Goal: Obtain resource: Download file/media

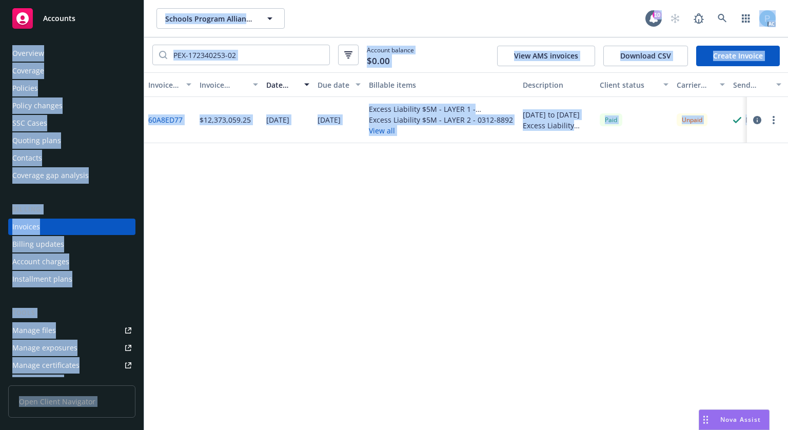
click at [80, 20] on div "Accounts" at bounding box center [71, 18] width 119 height 21
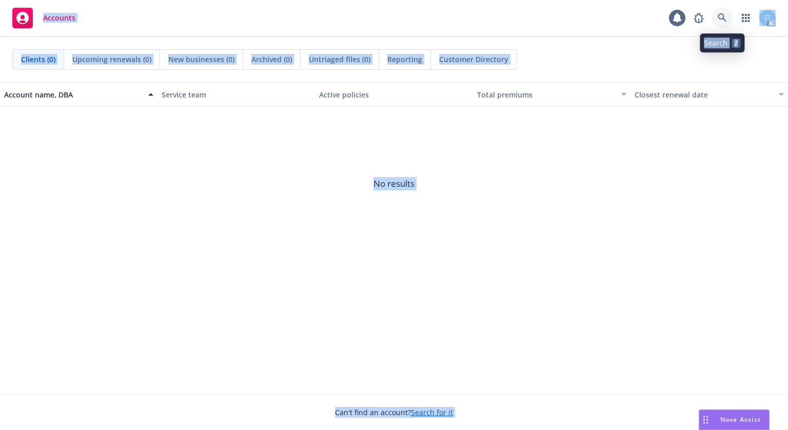
click at [727, 14] on link at bounding box center [722, 18] width 21 height 21
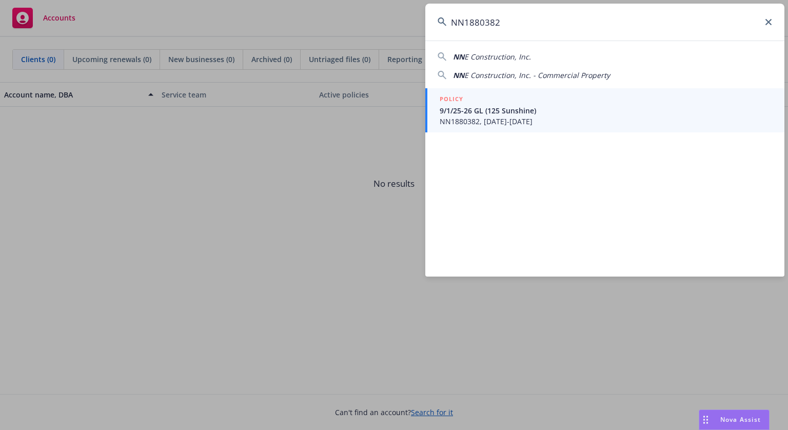
type input "NN1880382"
click at [500, 119] on span "NN1880382, [DATE]-[DATE]" at bounding box center [606, 121] width 332 height 11
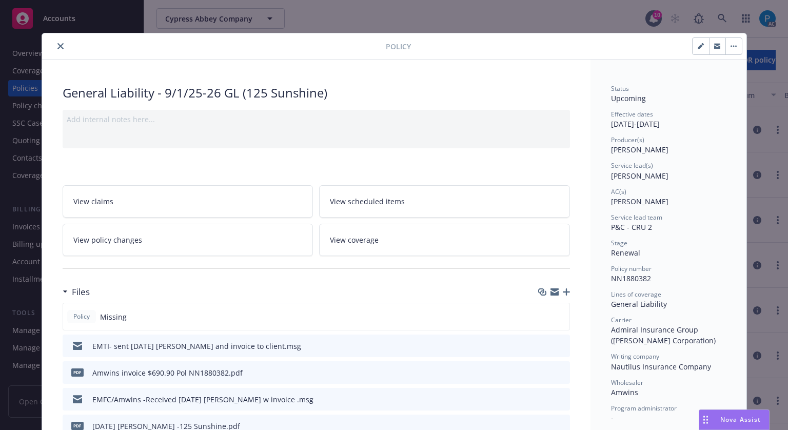
click at [57, 46] on icon "close" at bounding box center [60, 46] width 6 height 6
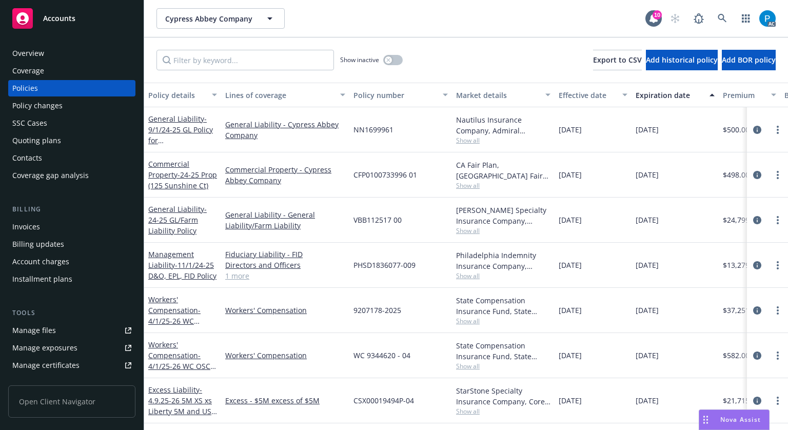
click at [35, 226] on div "Invoices" at bounding box center [26, 227] width 28 height 16
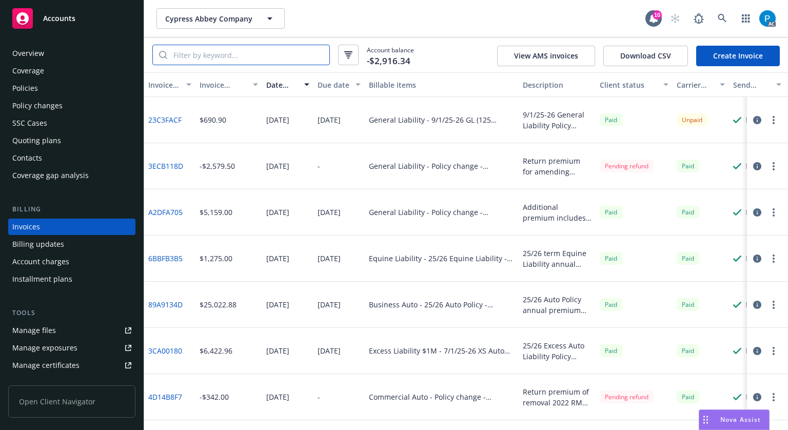
click at [267, 53] on input "search" at bounding box center [248, 54] width 162 height 19
paste input "NN1880382"
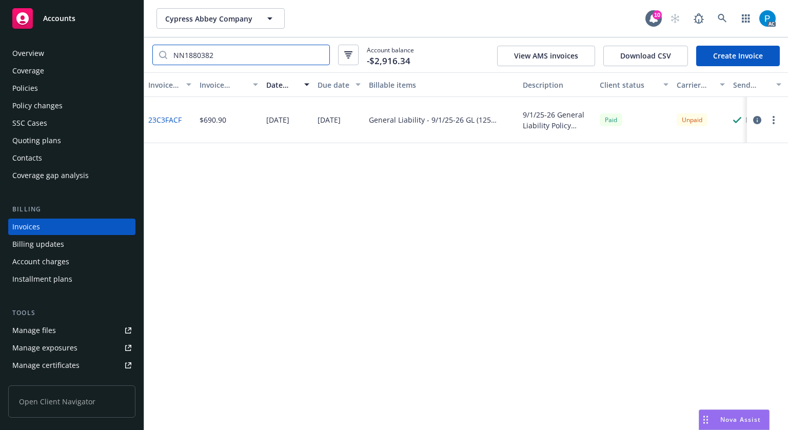
type input "NN1880382"
click at [753, 121] on icon "button" at bounding box center [757, 120] width 8 height 8
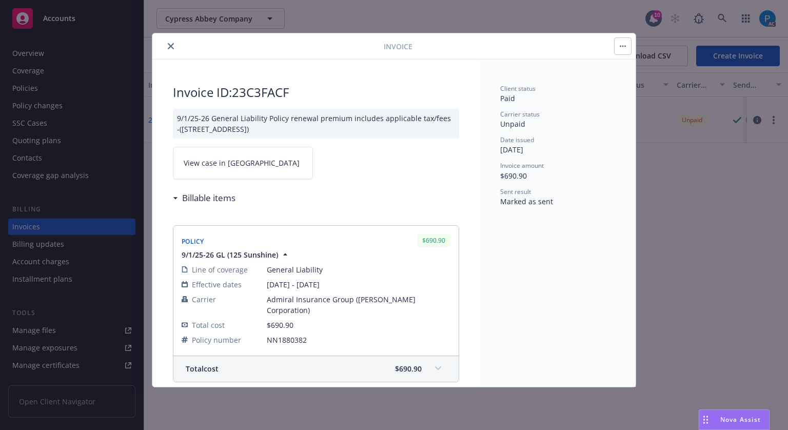
click at [241, 156] on link "View case in [GEOGRAPHIC_DATA]" at bounding box center [243, 163] width 140 height 32
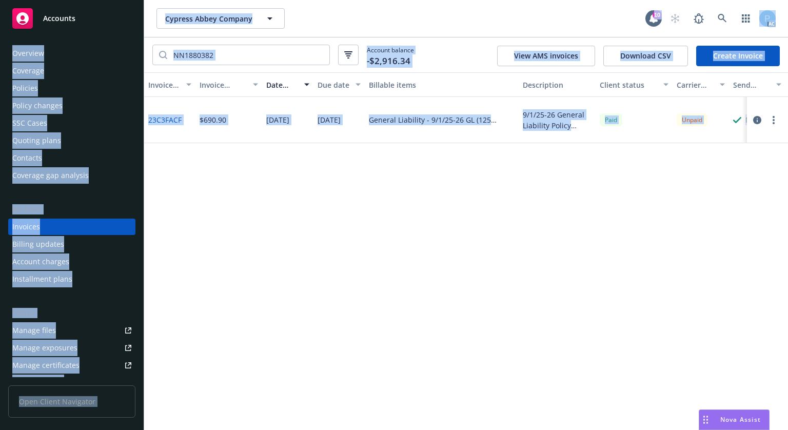
click at [90, 22] on div "Accounts" at bounding box center [71, 18] width 119 height 21
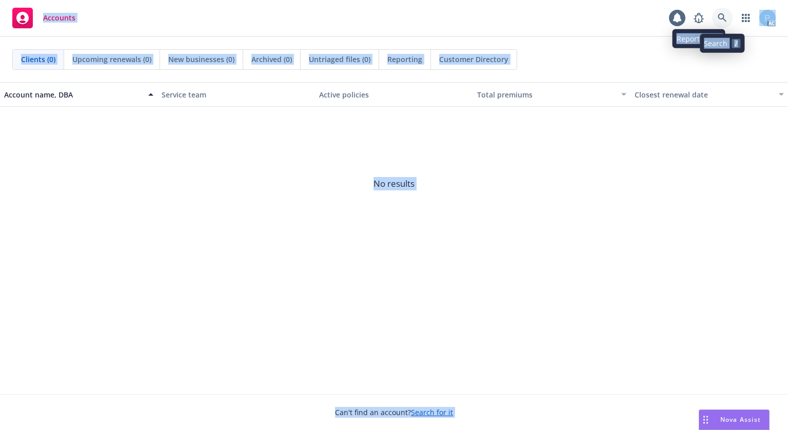
click at [723, 19] on icon at bounding box center [722, 17] width 9 height 9
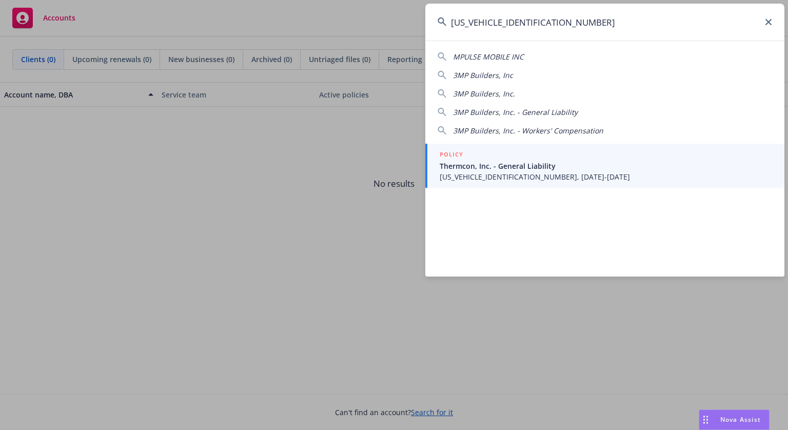
type input "[US_VEHICLE_IDENTIFICATION_NUMBER]"
click at [485, 171] on span "[US_VEHICLE_IDENTIFICATION_NUMBER], [DATE]-[DATE]" at bounding box center [606, 176] width 332 height 11
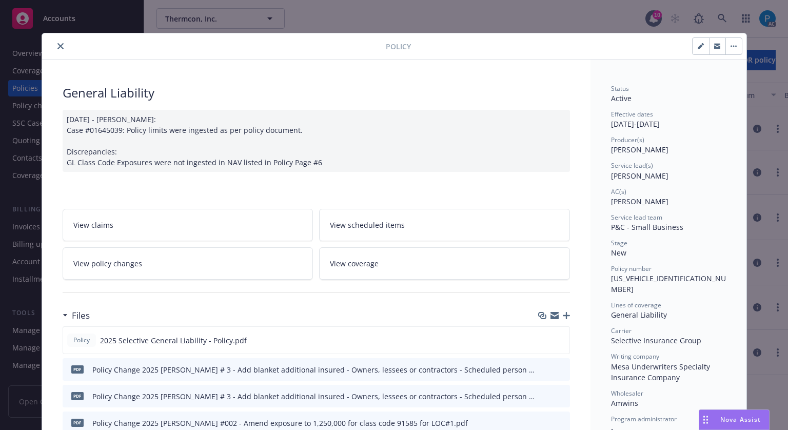
click at [57, 48] on icon "close" at bounding box center [60, 46] width 6 height 6
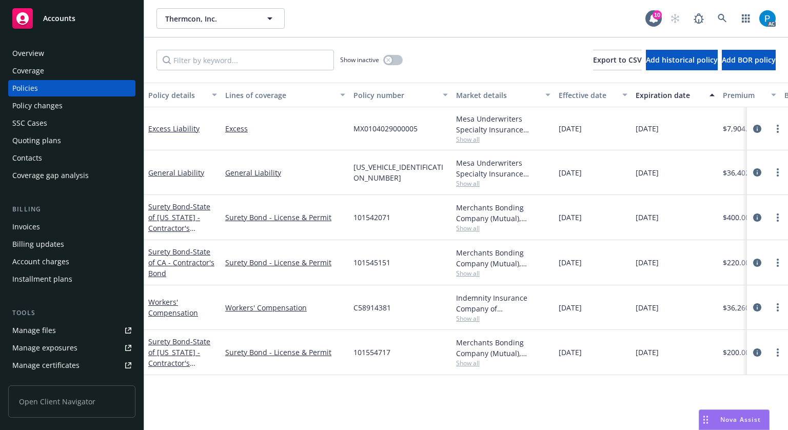
click at [72, 16] on span "Accounts" at bounding box center [59, 18] width 32 height 8
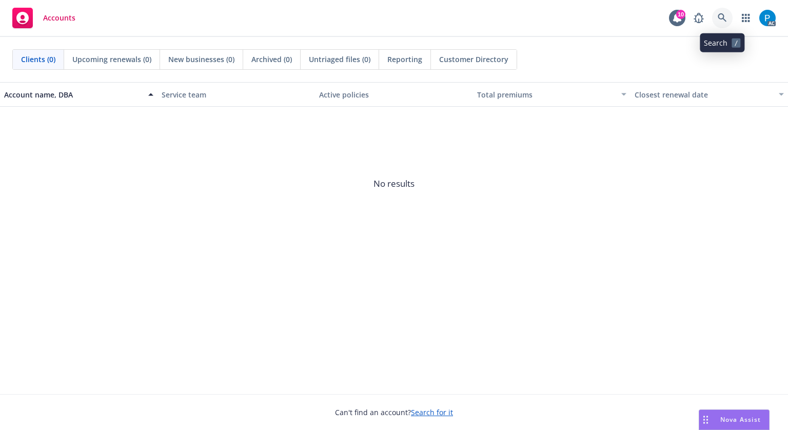
click at [730, 17] on link at bounding box center [722, 18] width 21 height 21
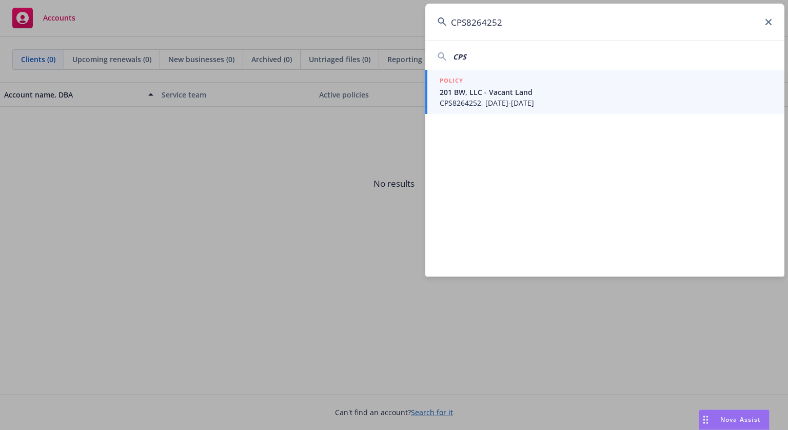
type input "CPS8264252"
click at [502, 102] on span "CPS8264252, [DATE]-[DATE]" at bounding box center [606, 102] width 332 height 11
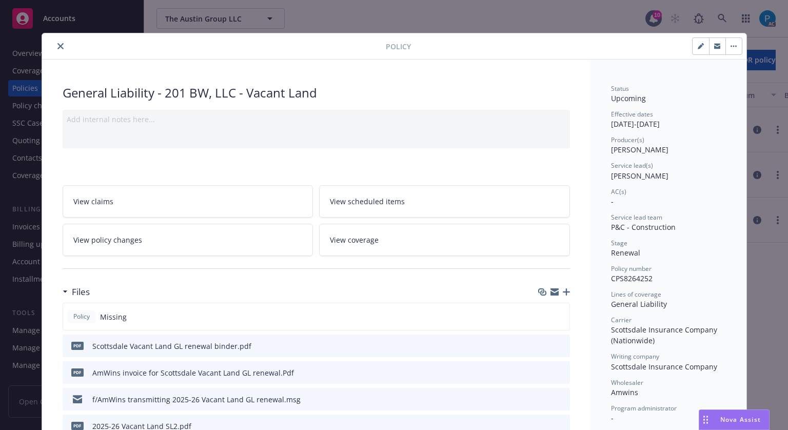
click at [57, 46] on icon "close" at bounding box center [60, 46] width 6 height 6
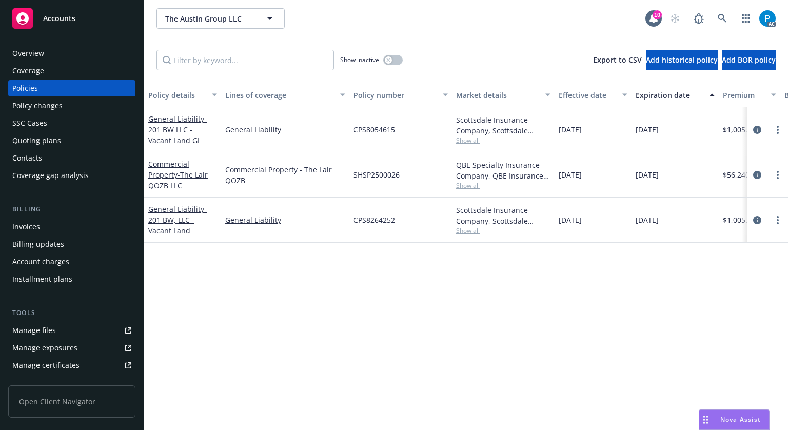
click at [72, 25] on div "Accounts" at bounding box center [71, 18] width 119 height 21
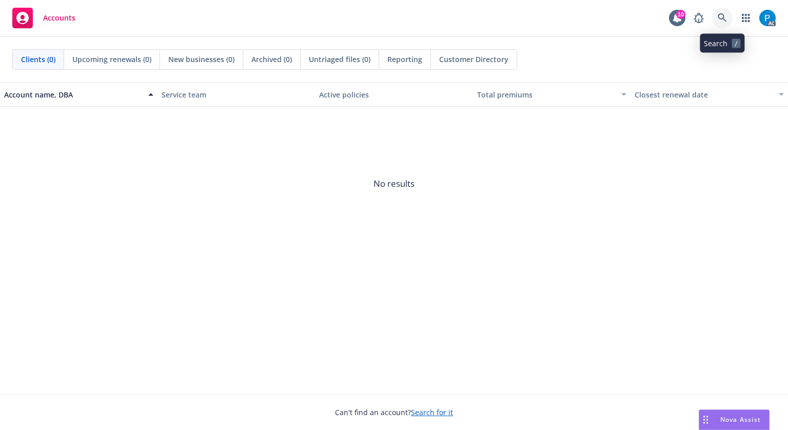
click at [725, 20] on icon at bounding box center [722, 17] width 9 height 9
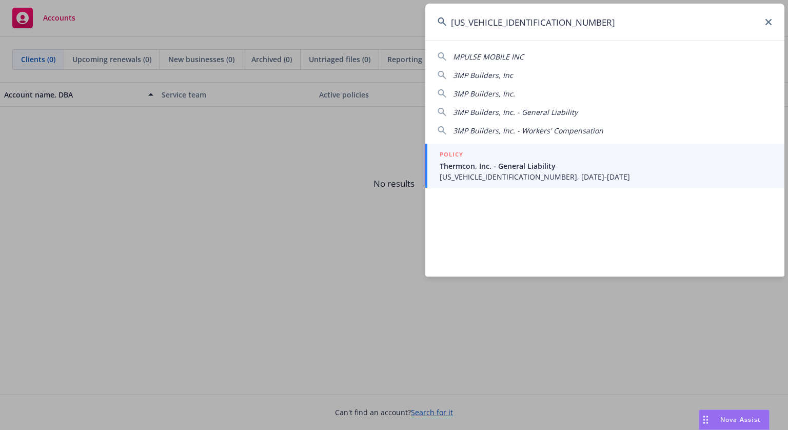
type input "[US_VEHICLE_IDENTIFICATION_NUMBER]"
click at [544, 174] on span "[US_VEHICLE_IDENTIFICATION_NUMBER], [DATE]-[DATE]" at bounding box center [606, 176] width 332 height 11
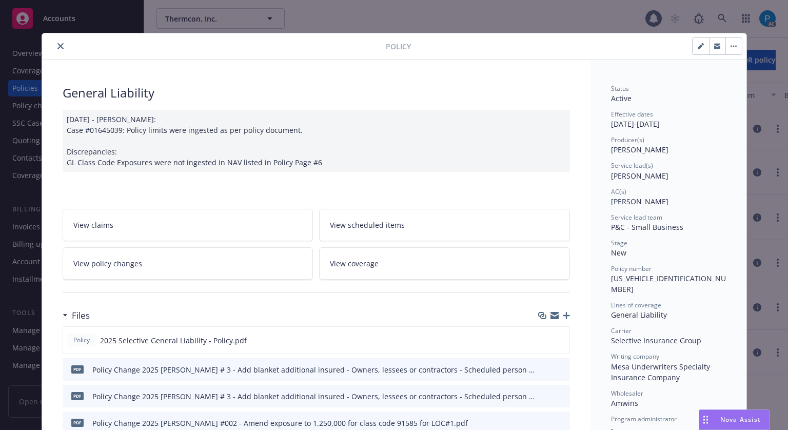
click at [57, 51] on button "close" at bounding box center [60, 46] width 12 height 12
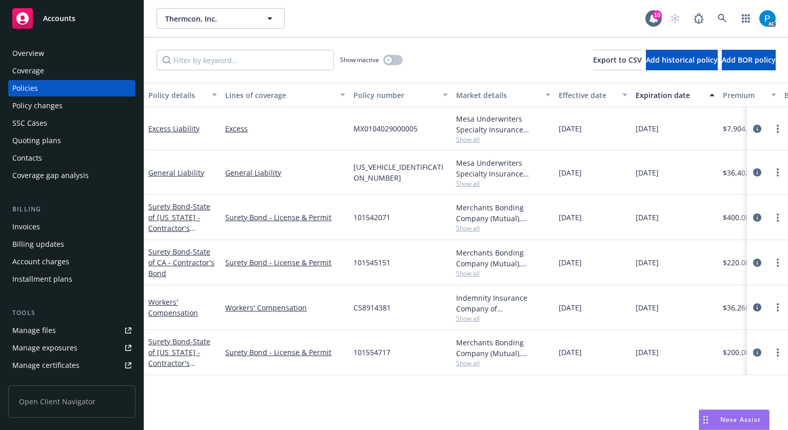
click at [53, 223] on div "Invoices" at bounding box center [71, 227] width 119 height 16
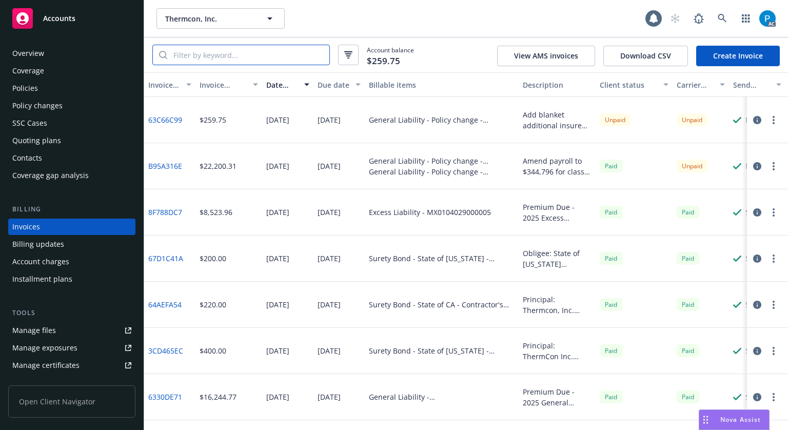
click at [234, 56] on input "search" at bounding box center [248, 54] width 162 height 19
paste input "[US_VEHICLE_IDENTIFICATION_NUMBER]"
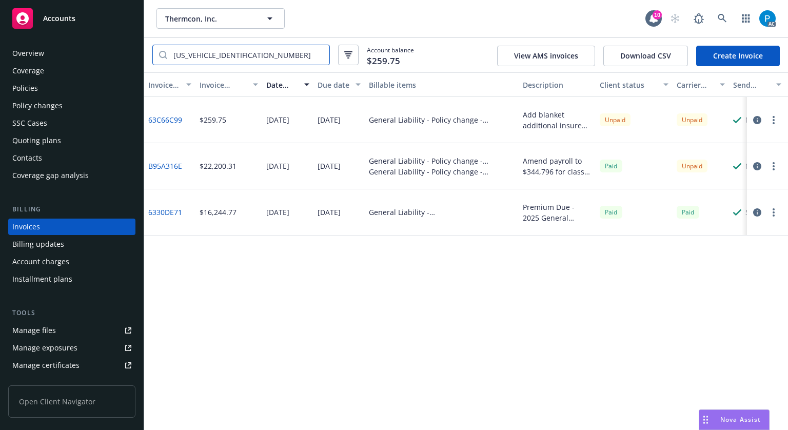
click at [253, 55] on input "[US_VEHICLE_IDENTIFICATION_NUMBER]" at bounding box center [248, 54] width 162 height 19
paste input "B95A316E"
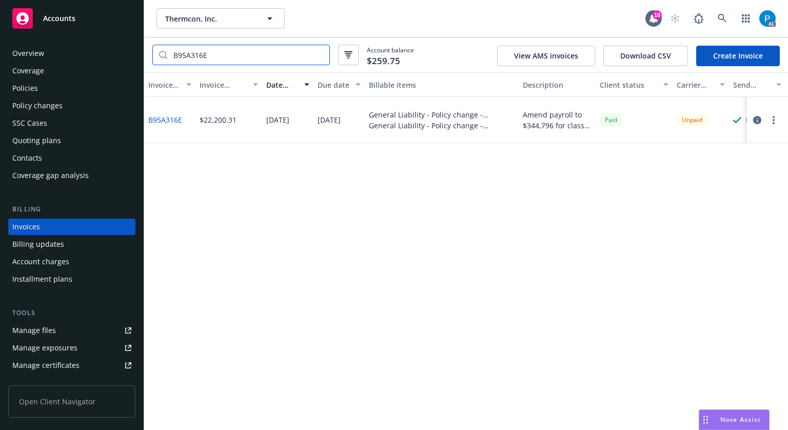
type input "B95A316E"
click at [755, 119] on icon "button" at bounding box center [757, 120] width 8 height 8
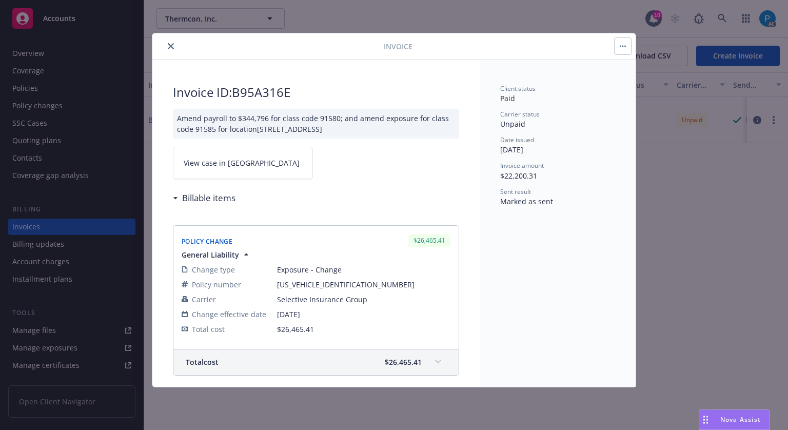
click at [242, 154] on link "View case in [GEOGRAPHIC_DATA]" at bounding box center [243, 163] width 140 height 32
click at [175, 41] on div at bounding box center [269, 46] width 227 height 12
click at [170, 43] on icon "close" at bounding box center [171, 46] width 6 height 6
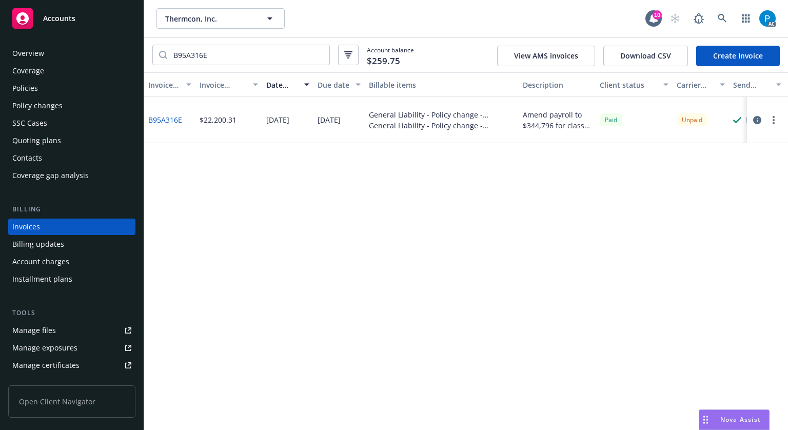
click at [89, 22] on div "Accounts" at bounding box center [71, 18] width 119 height 21
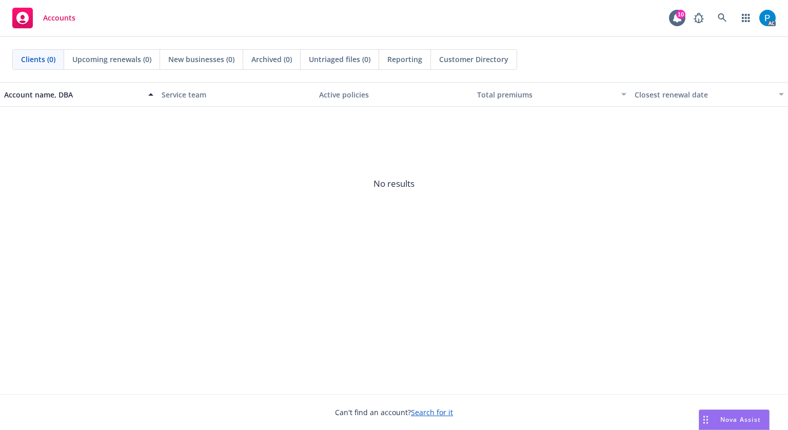
click at [709, 11] on div "AC" at bounding box center [731, 18] width 87 height 21
click at [718, 14] on icon at bounding box center [722, 17] width 9 height 9
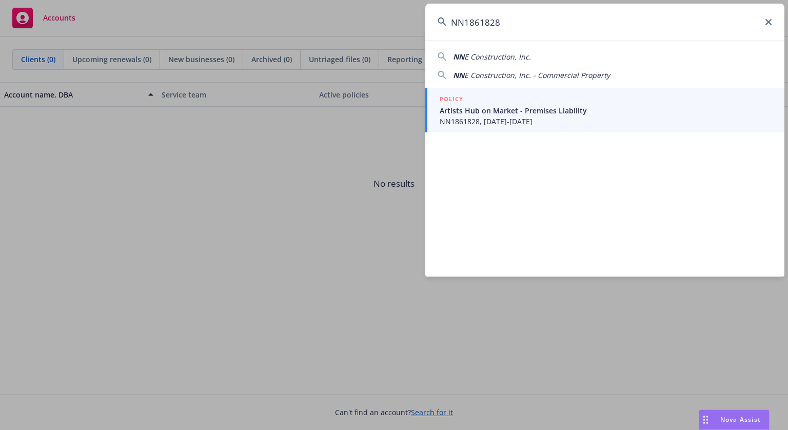
type input "NN1861828"
click at [515, 105] on span "Artists Hub on Market - Premises Liability" at bounding box center [606, 110] width 332 height 11
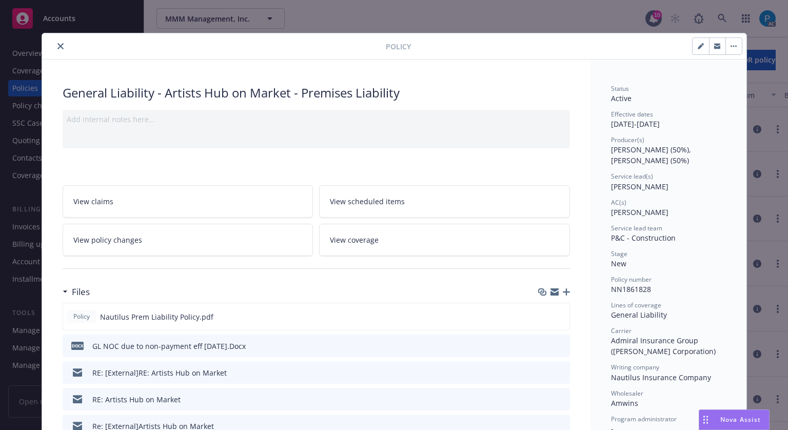
click at [54, 50] on button "close" at bounding box center [60, 46] width 12 height 12
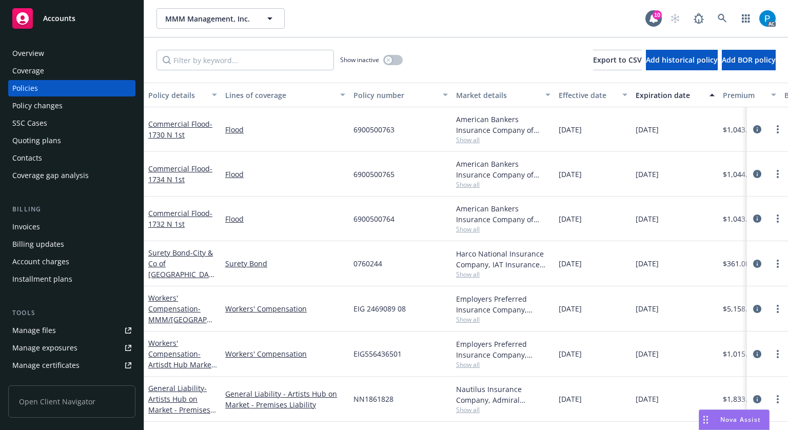
click at [33, 225] on div "Invoices" at bounding box center [26, 227] width 28 height 16
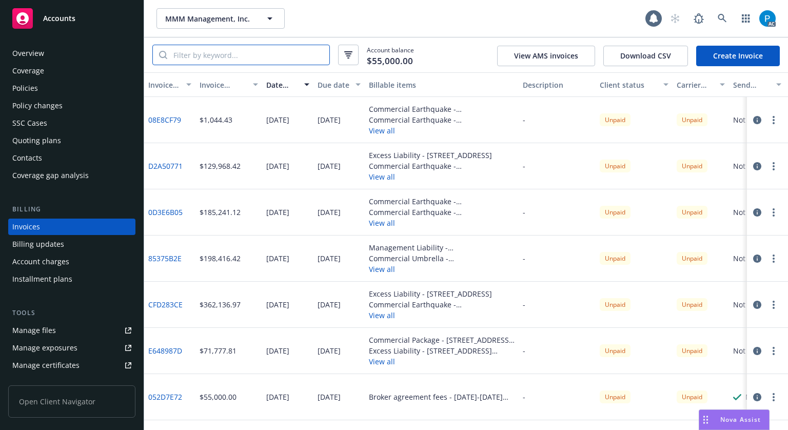
click at [211, 57] on input "search" at bounding box center [248, 54] width 162 height 19
paste input "NN1861828"
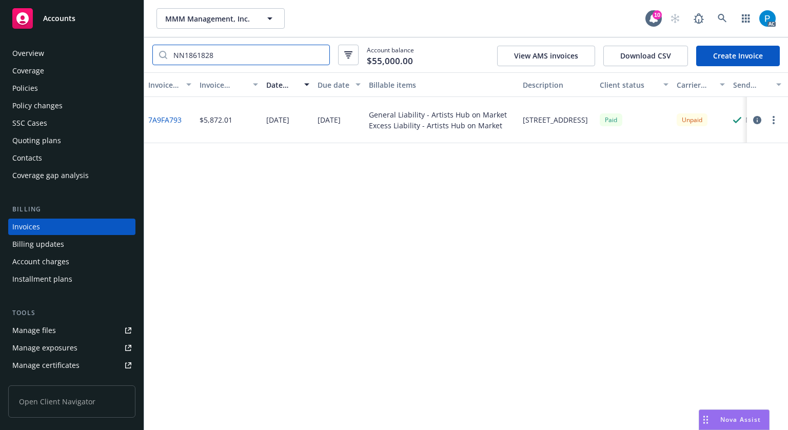
type input "NN1861828"
click at [757, 122] on icon "button" at bounding box center [757, 120] width 8 height 8
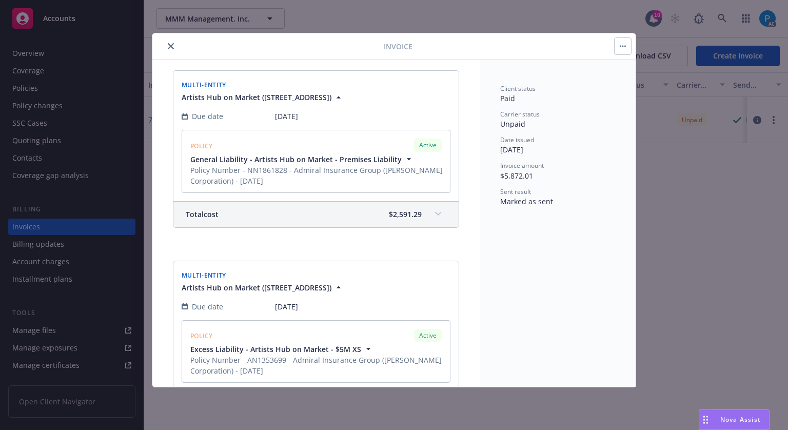
scroll to position [65, 0]
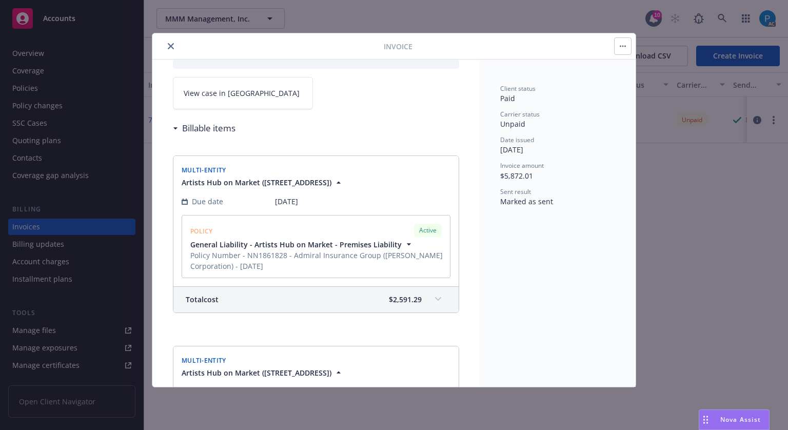
click at [217, 97] on span "View case in [GEOGRAPHIC_DATA]" at bounding box center [242, 93] width 116 height 11
click at [172, 44] on icon "close" at bounding box center [171, 46] width 6 height 6
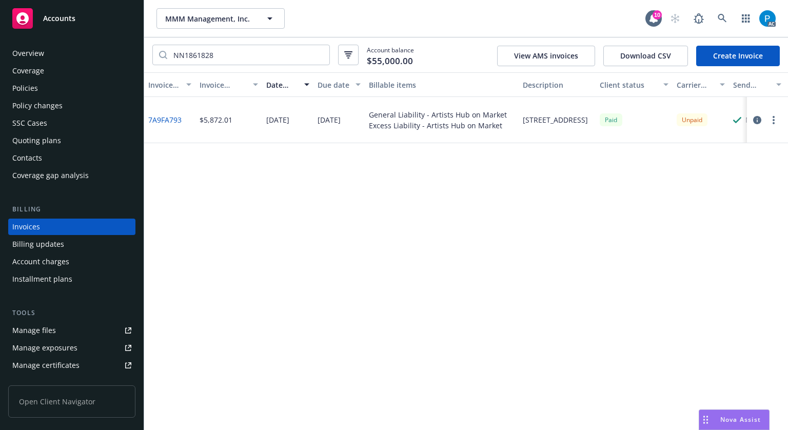
click at [99, 22] on div "Accounts" at bounding box center [71, 18] width 119 height 21
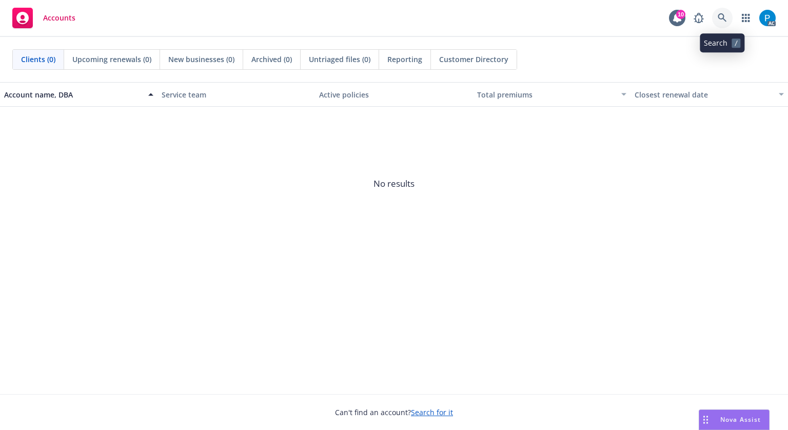
click at [723, 19] on icon at bounding box center [722, 17] width 9 height 9
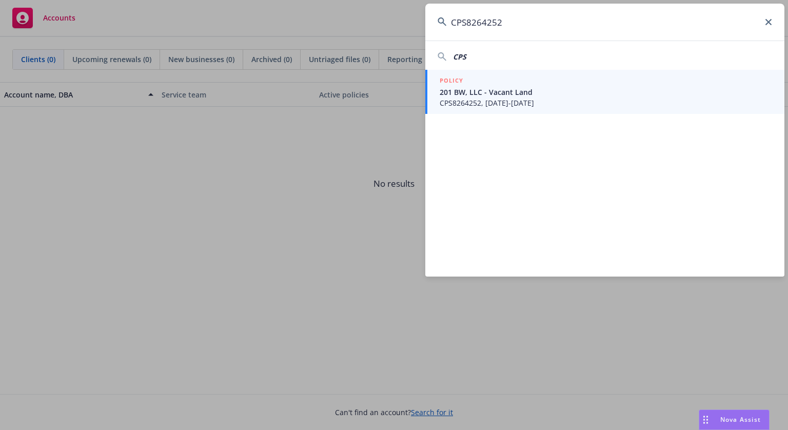
type input "CPS8264252"
click at [495, 96] on span "201 BW, LLC - Vacant Land" at bounding box center [606, 92] width 332 height 11
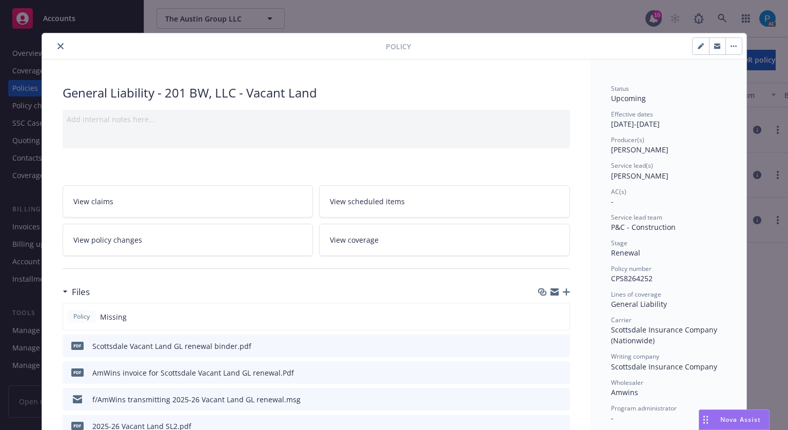
click at [57, 46] on icon "close" at bounding box center [60, 46] width 6 height 6
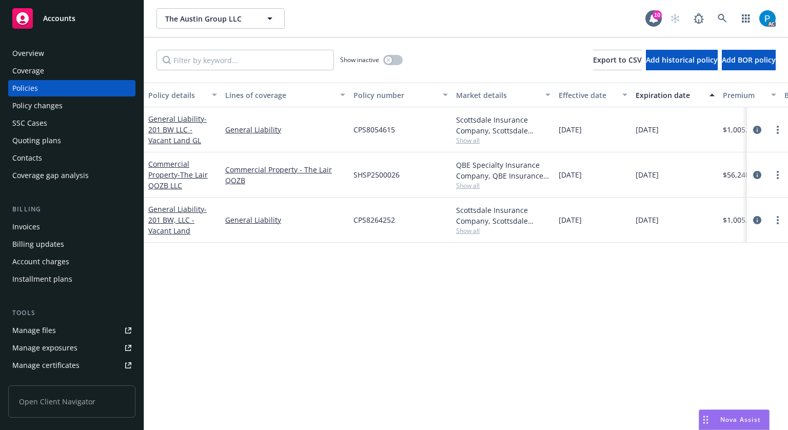
click at [41, 220] on div "Invoices" at bounding box center [71, 227] width 119 height 16
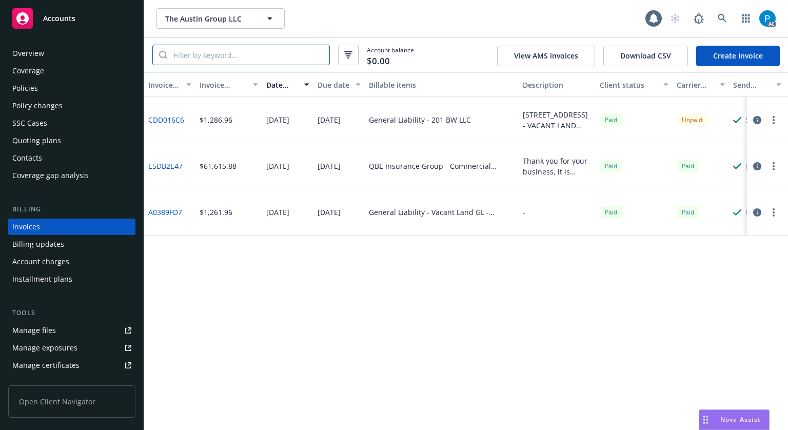
click at [220, 57] on input "search" at bounding box center [248, 54] width 162 height 19
paste input "CPS8264252"
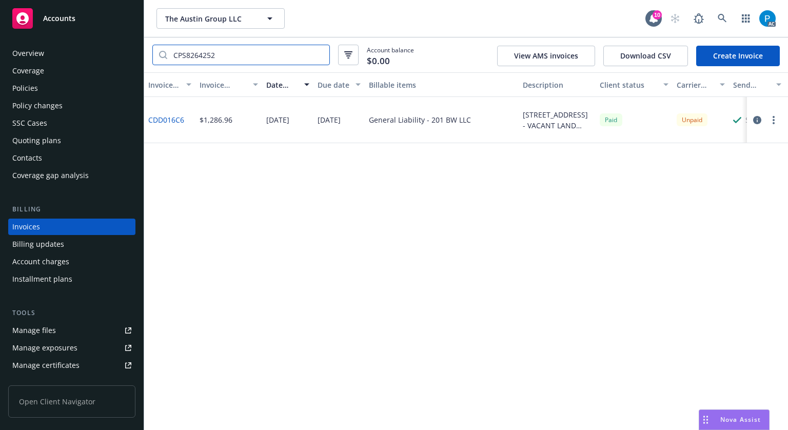
type input "CPS8264252"
click at [755, 121] on icon "button" at bounding box center [757, 120] width 8 height 8
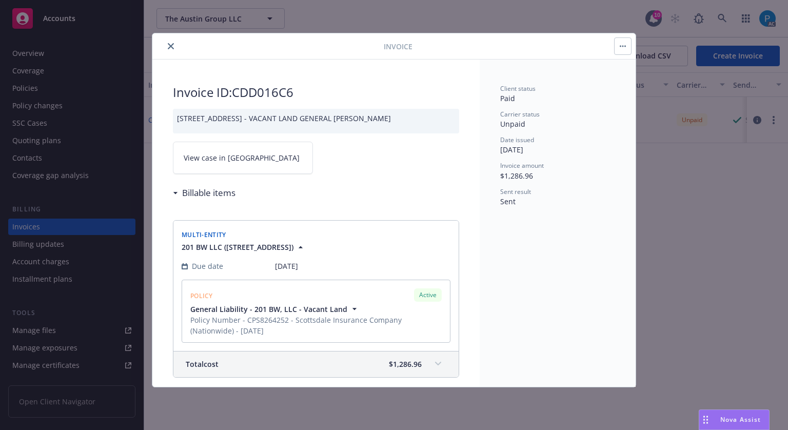
click at [257, 160] on link "View case in [GEOGRAPHIC_DATA]" at bounding box center [243, 158] width 140 height 32
click at [170, 43] on icon "close" at bounding box center [171, 46] width 6 height 6
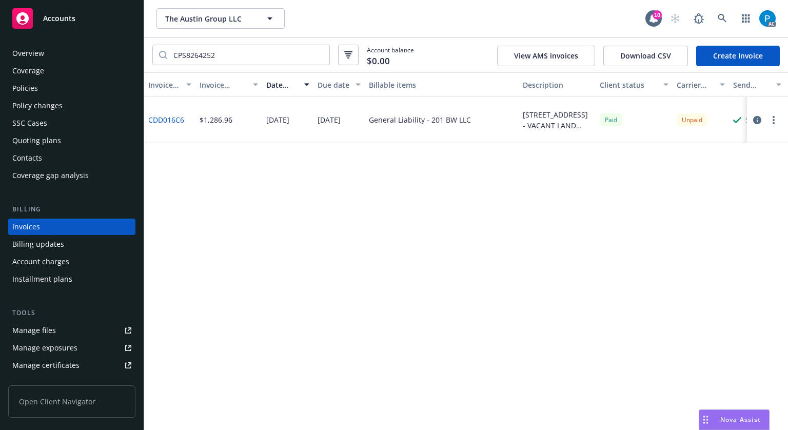
click at [94, 19] on div "Accounts" at bounding box center [71, 18] width 119 height 21
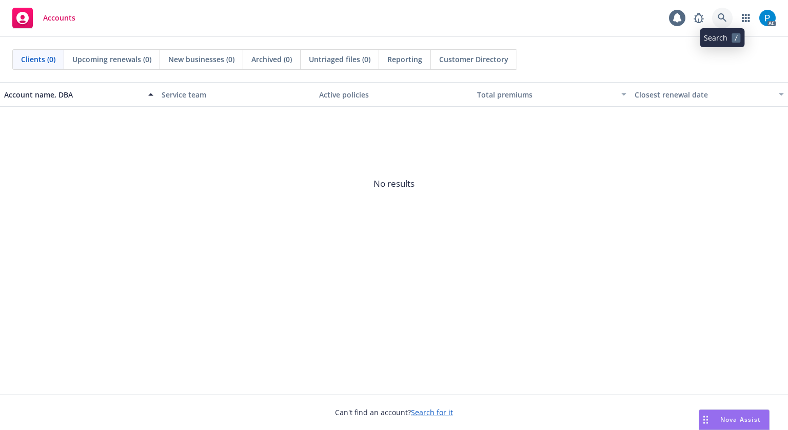
click at [718, 12] on link at bounding box center [722, 18] width 21 height 21
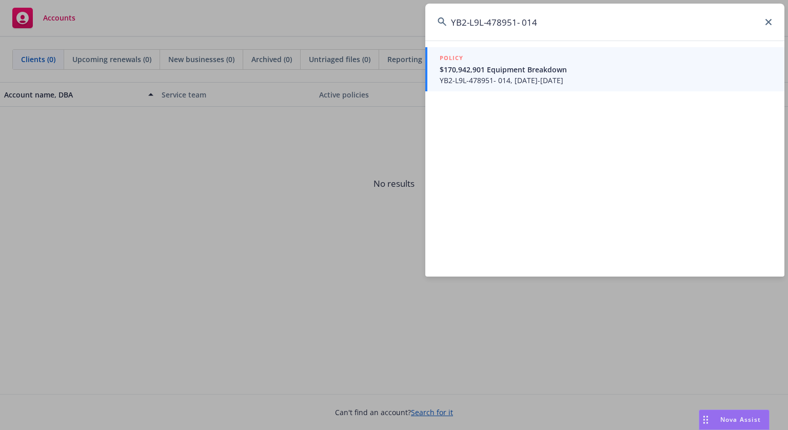
type input "YB2-L9L-478951- 014"
click at [511, 70] on span "$170,942,901 Equipment Breakdown" at bounding box center [606, 69] width 332 height 11
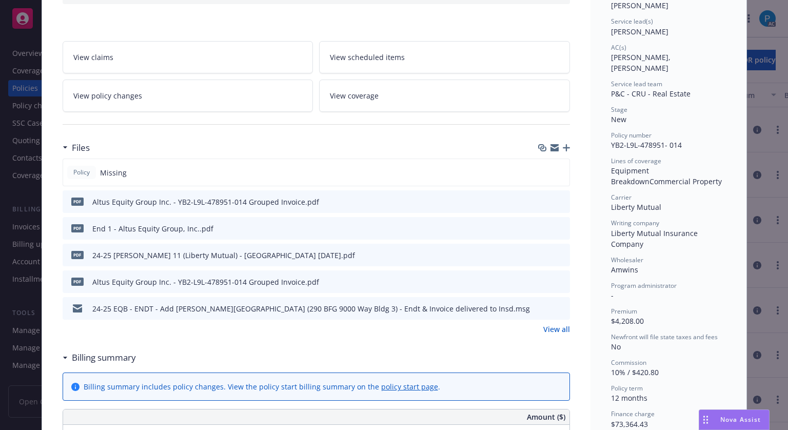
scroll to position [154, 0]
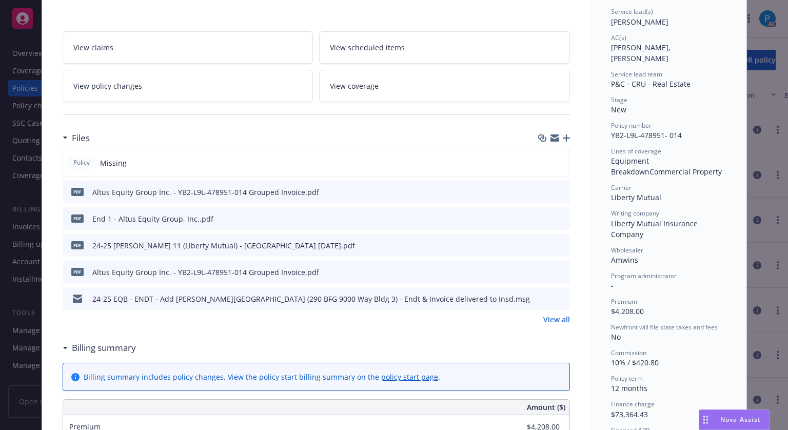
click at [541, 188] on icon "download file" at bounding box center [543, 191] width 8 height 8
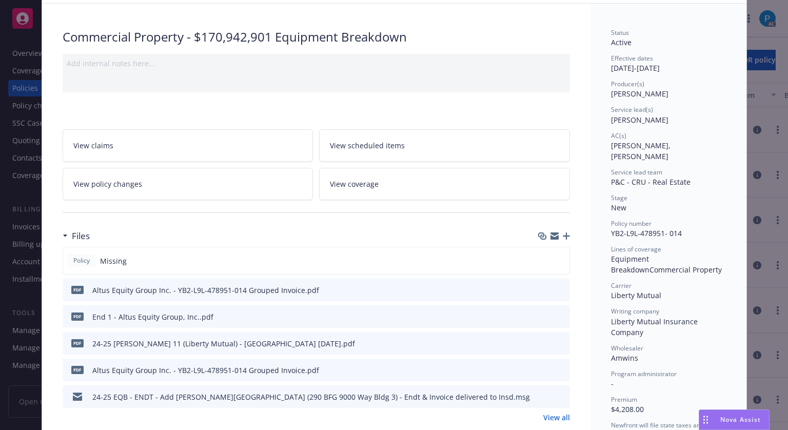
scroll to position [0, 0]
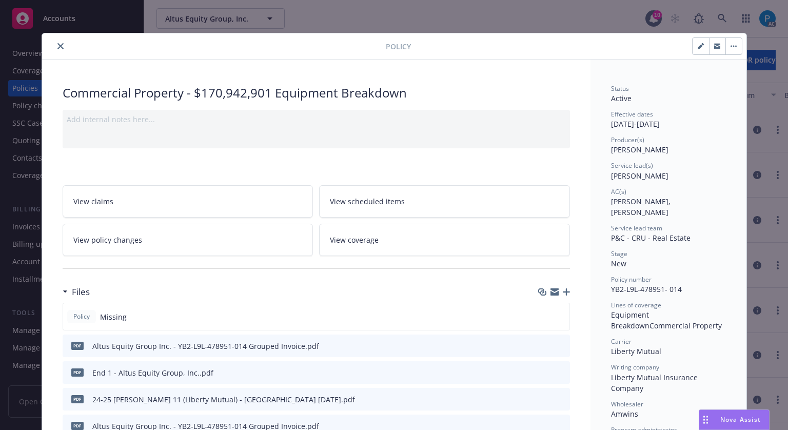
click at [49, 45] on div at bounding box center [216, 46] width 340 height 12
click at [54, 47] on button "close" at bounding box center [60, 46] width 12 height 12
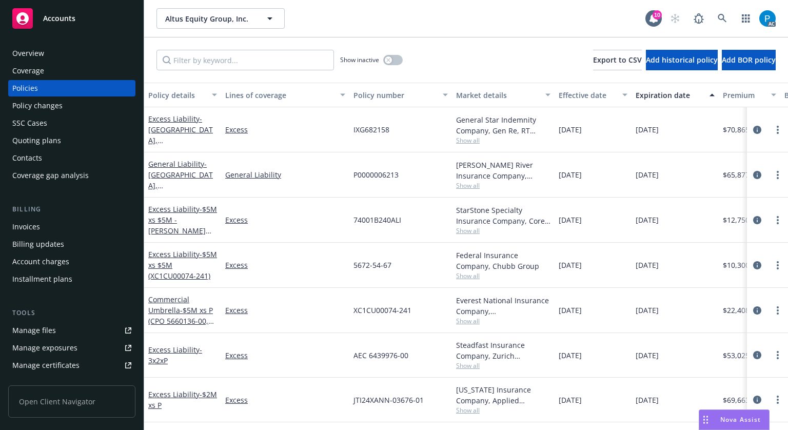
click at [39, 225] on div "Invoices" at bounding box center [71, 227] width 119 height 16
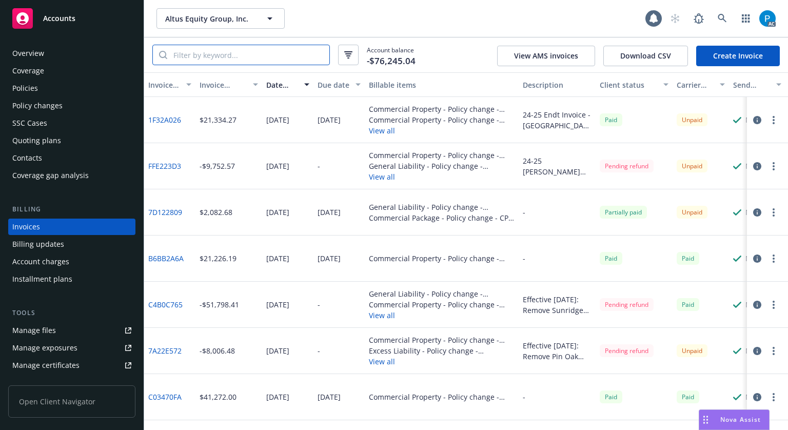
click at [223, 53] on input "search" at bounding box center [248, 54] width 162 height 19
paste input "YB2-L9L-478951- 014"
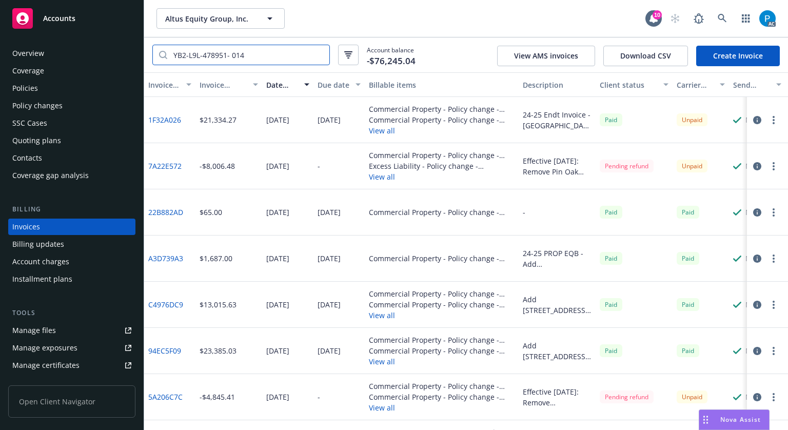
type input "YB2-L9L-478951- 014"
click at [753, 116] on icon "button" at bounding box center [757, 120] width 8 height 8
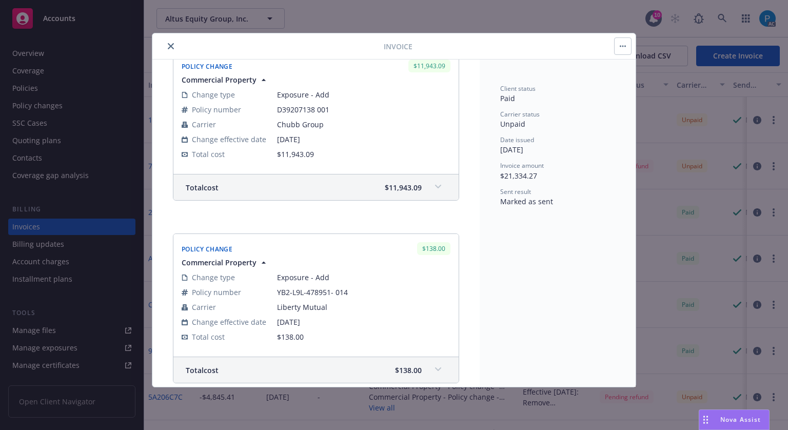
scroll to position [803, 0]
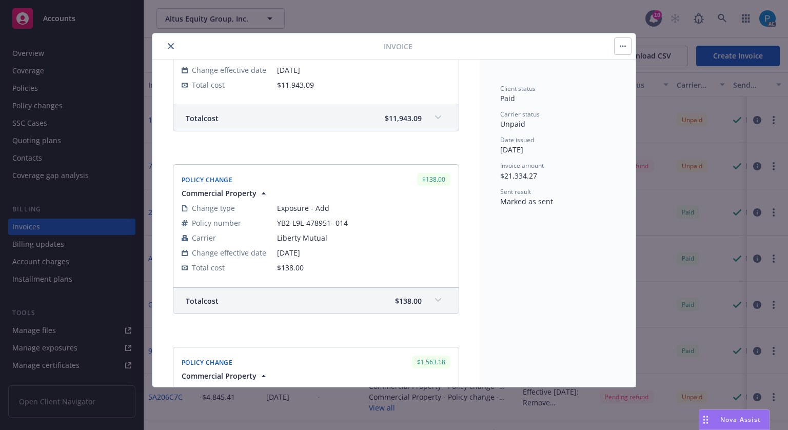
click at [168, 47] on icon "close" at bounding box center [171, 46] width 6 height 6
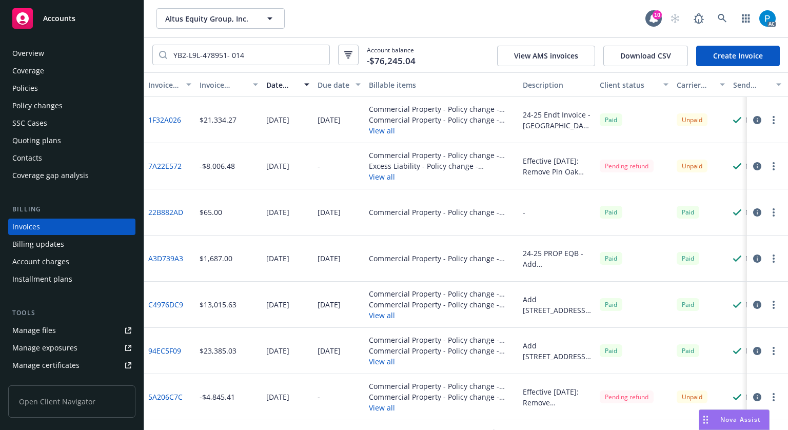
click at [64, 9] on div "Accounts" at bounding box center [71, 18] width 119 height 21
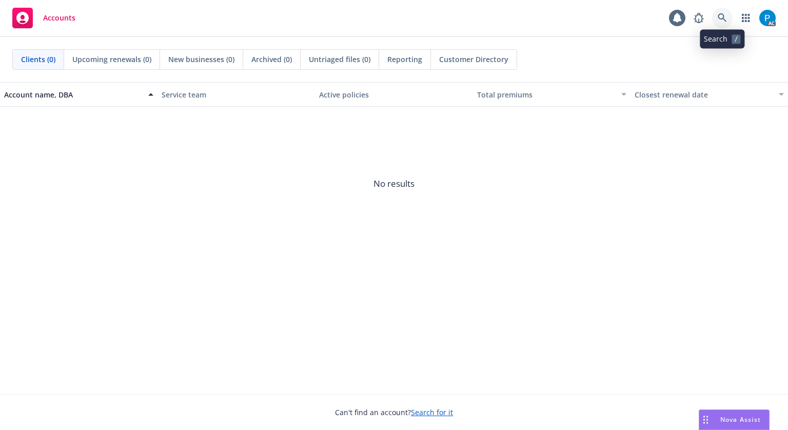
click at [722, 13] on icon at bounding box center [722, 17] width 9 height 9
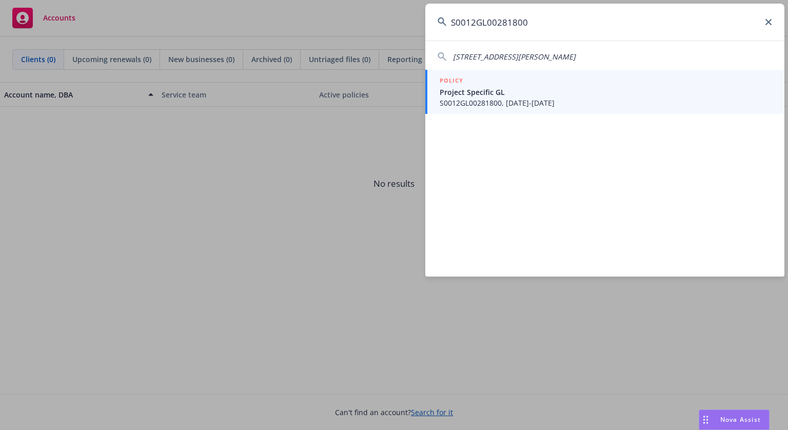
type input "S0012GL00281800"
click at [536, 94] on span "Project Specific GL" at bounding box center [606, 92] width 332 height 11
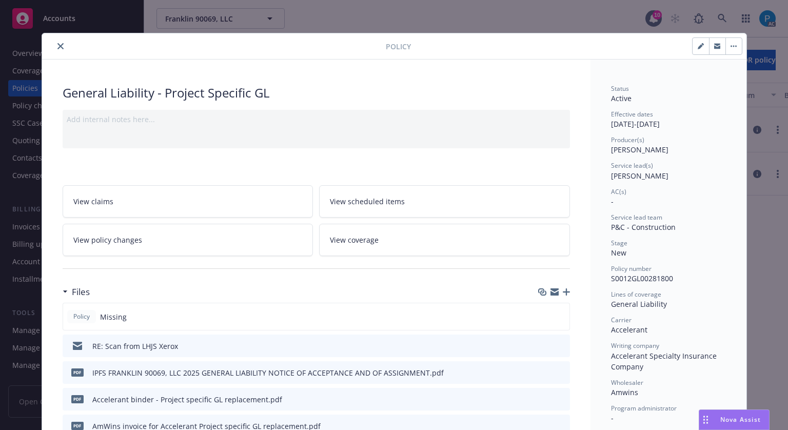
click at [57, 48] on icon "close" at bounding box center [60, 46] width 6 height 6
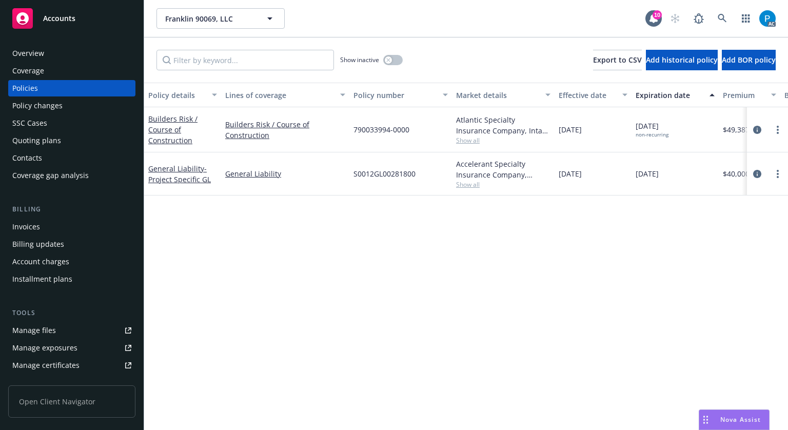
click at [42, 235] on div "Invoices Billing updates Account charges Installment plans" at bounding box center [71, 253] width 127 height 69
click at [44, 219] on div "Invoices" at bounding box center [71, 227] width 119 height 16
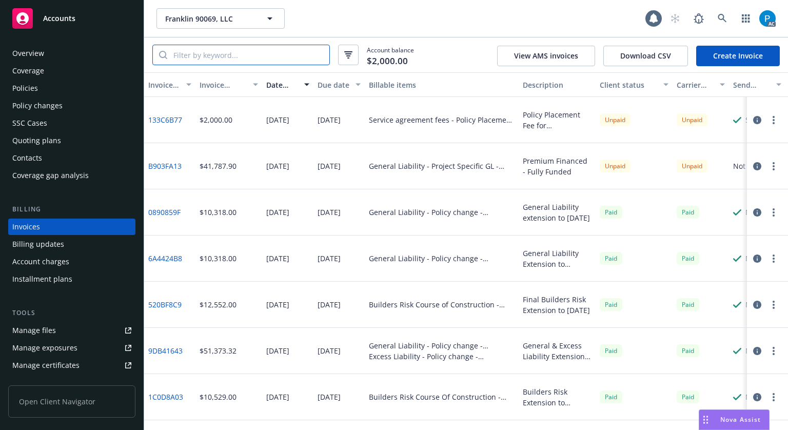
click at [267, 55] on input "search" at bounding box center [248, 54] width 162 height 19
paste input "S0012GL00281800"
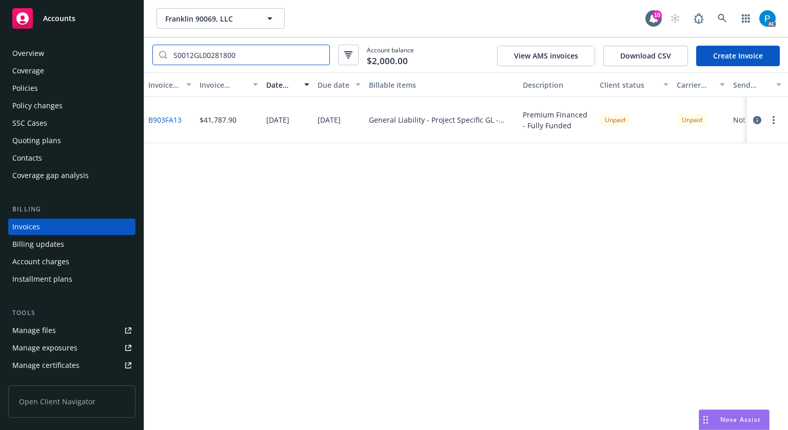
type input "S0012GL00281800"
click at [78, 18] on div "Accounts" at bounding box center [71, 18] width 119 height 21
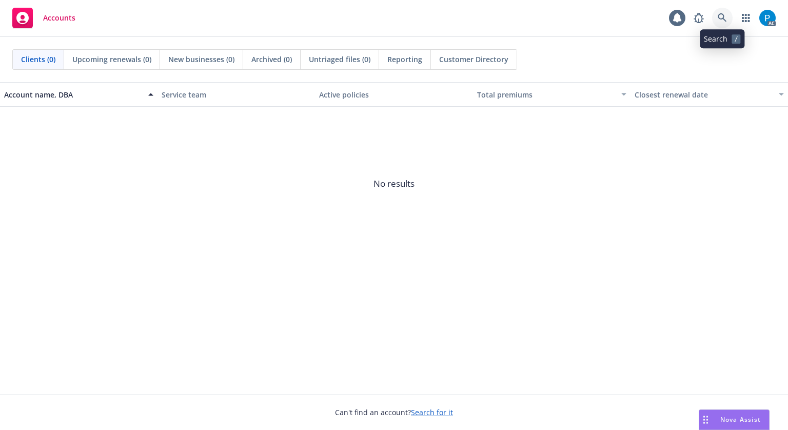
click at [723, 14] on icon at bounding box center [722, 17] width 9 height 9
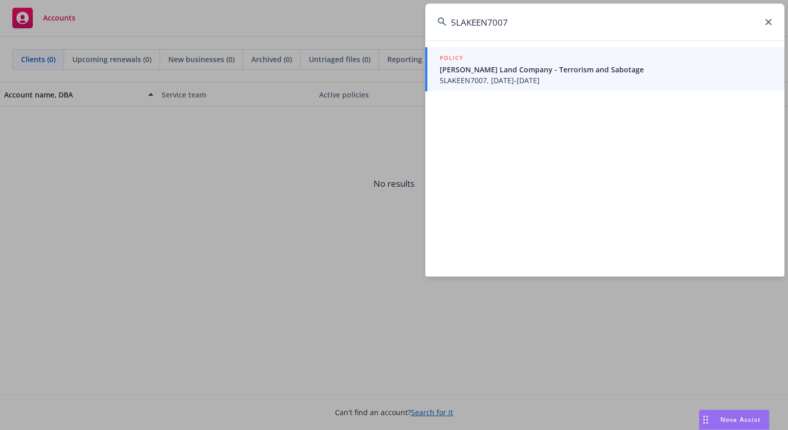
type input "5LAKEEN7007"
click at [466, 70] on span "[PERSON_NAME] Land Company - Terrorism and Sabotage" at bounding box center [606, 69] width 332 height 11
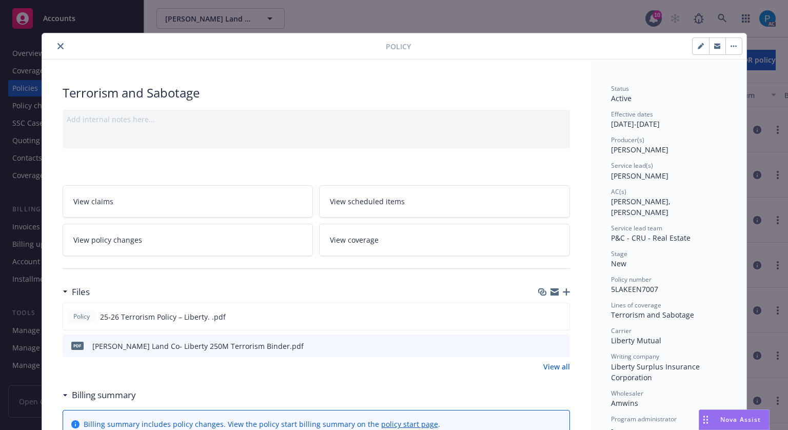
click at [56, 49] on button "close" at bounding box center [60, 46] width 12 height 12
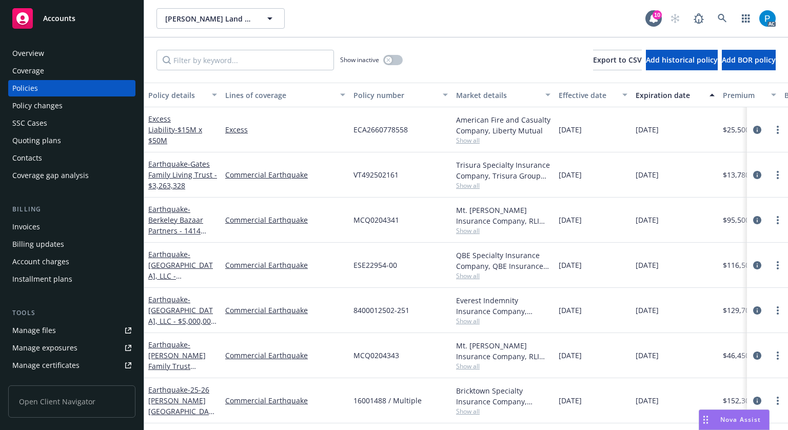
click at [35, 228] on div "Invoices" at bounding box center [26, 227] width 28 height 16
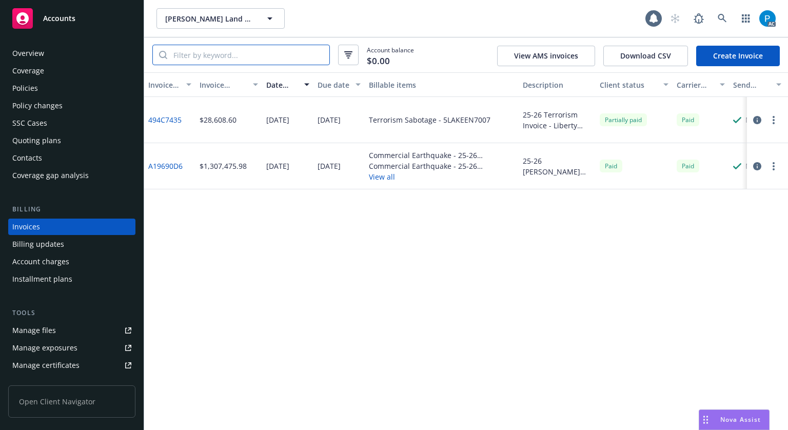
click at [250, 56] on input "search" at bounding box center [248, 54] width 162 height 19
paste input "5LAKEEN7007"
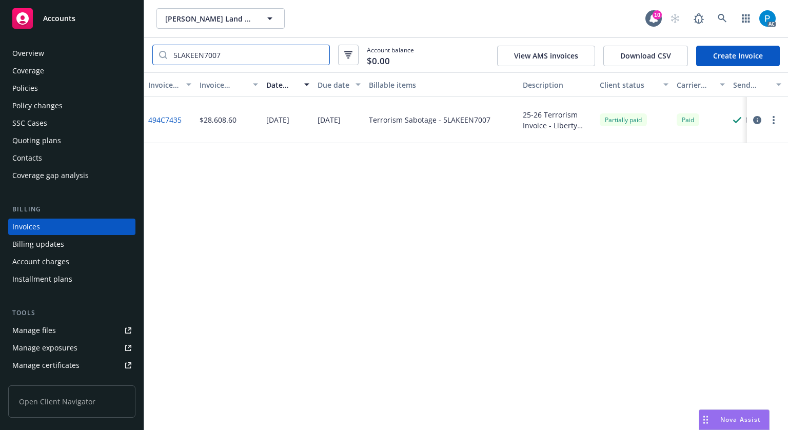
type input "5LAKEEN7007"
click at [92, 16] on div "Accounts" at bounding box center [71, 18] width 119 height 21
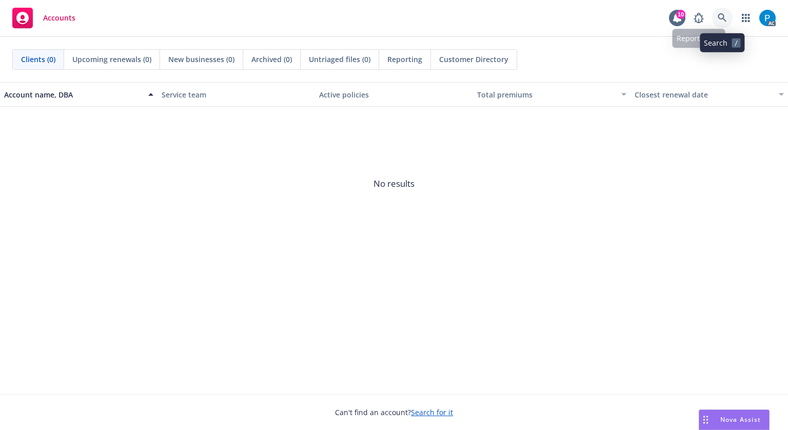
click at [723, 21] on icon at bounding box center [722, 17] width 9 height 9
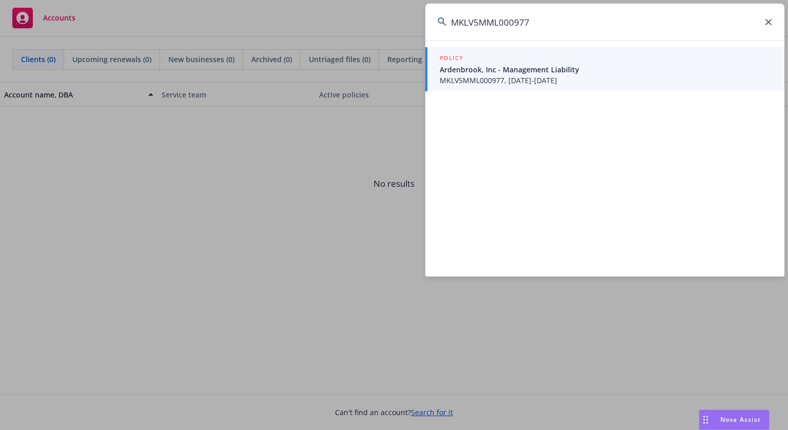
type input "MKLV5MML000977"
click at [491, 77] on span "MKLV5MML000977, [DATE]-[DATE]" at bounding box center [606, 80] width 332 height 11
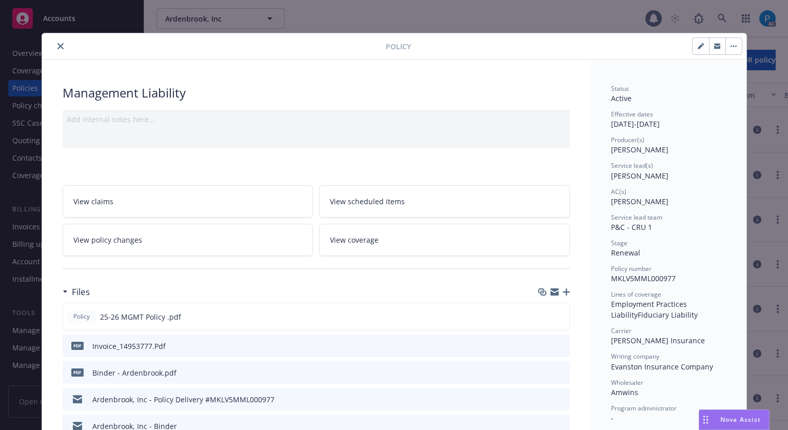
click at [54, 50] on button "close" at bounding box center [60, 46] width 12 height 12
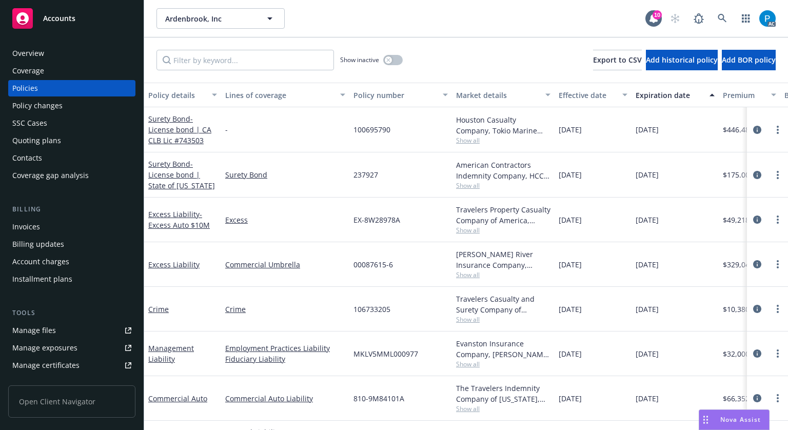
click at [26, 223] on div "Invoices" at bounding box center [26, 227] width 28 height 16
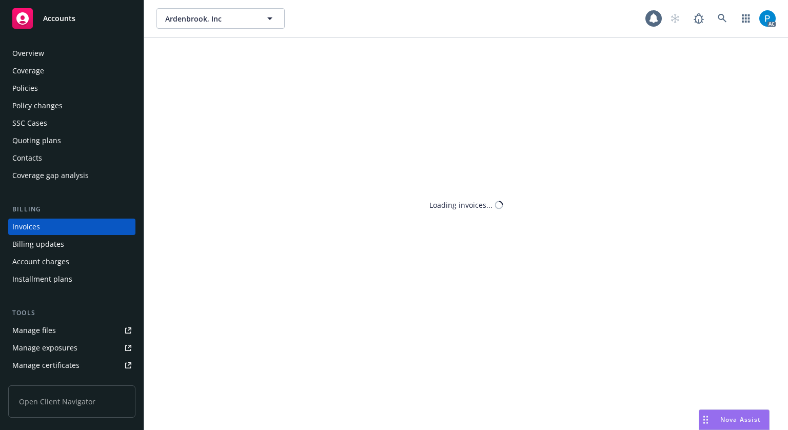
click at [235, 51] on div "Ardenbrook, Inc Ardenbrook, Inc AC Loading invoices..." at bounding box center [466, 215] width 644 height 430
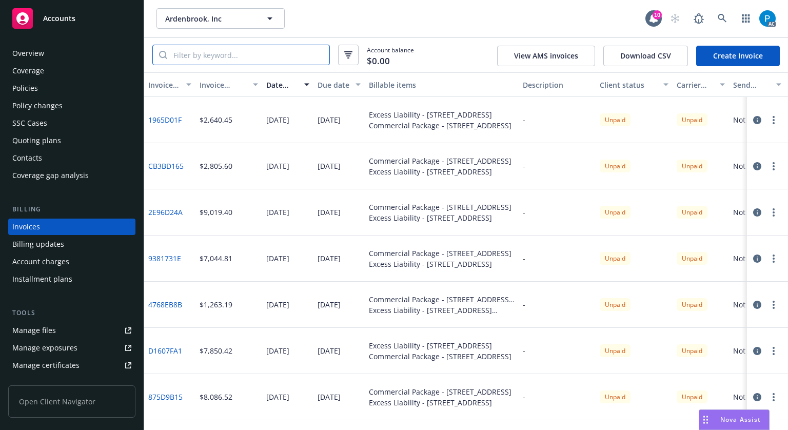
click at [233, 52] on input "search" at bounding box center [248, 54] width 162 height 19
paste input "MKLV5MML000977"
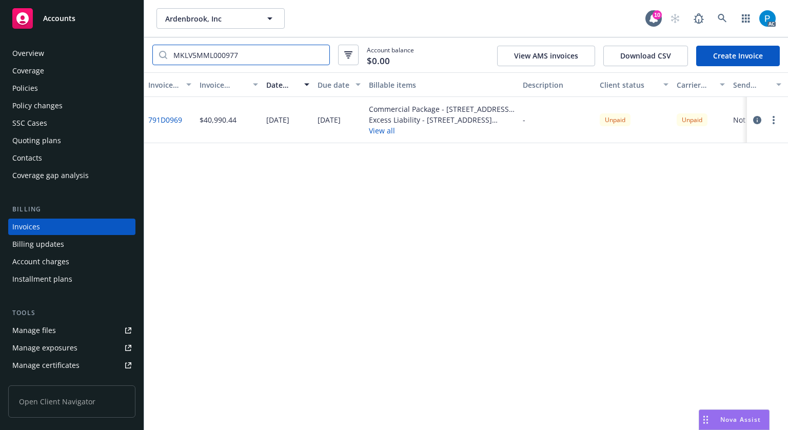
type input "MKLV5MML000977"
click at [87, 6] on link "Accounts" at bounding box center [71, 18] width 127 height 29
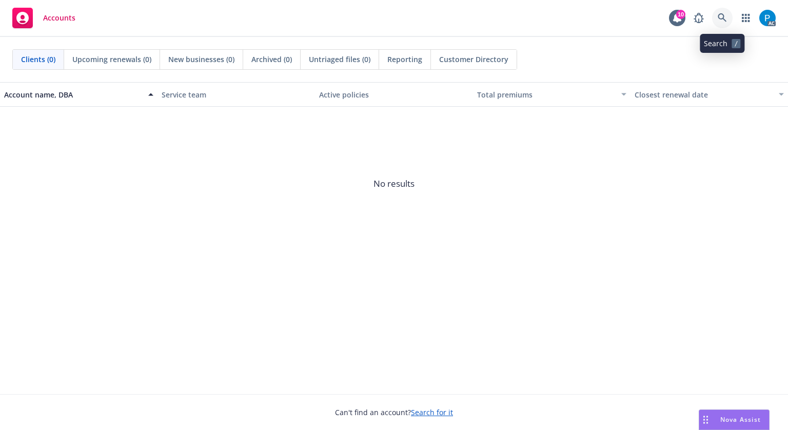
click at [722, 18] on icon at bounding box center [722, 17] width 9 height 9
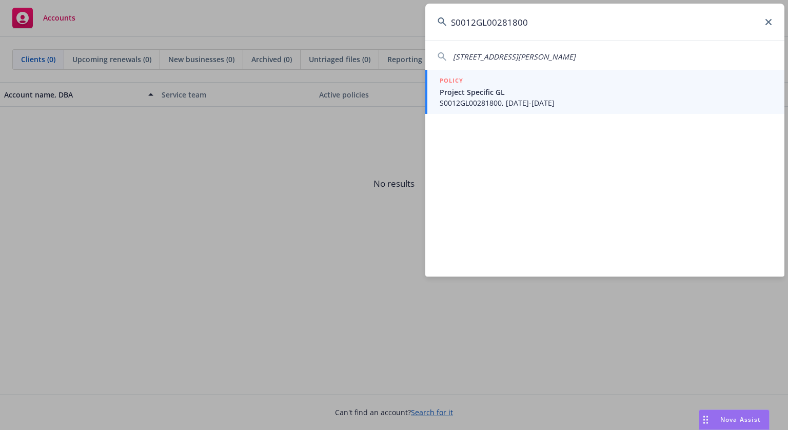
type input "S0012GL00281800"
click at [513, 96] on span "Project Specific GL" at bounding box center [606, 92] width 332 height 11
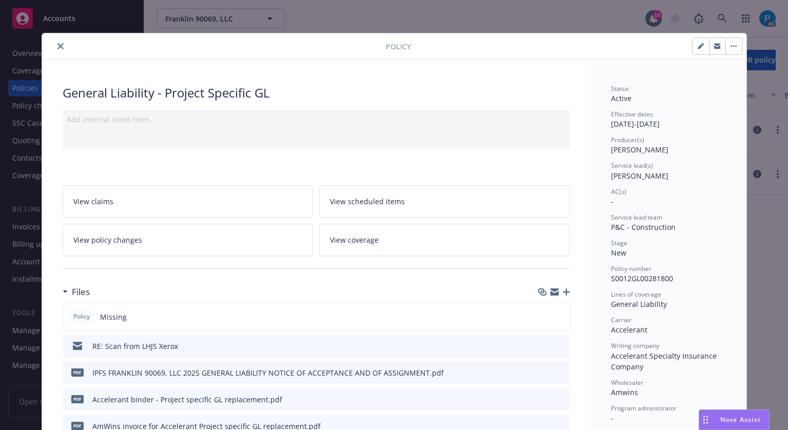
click at [60, 47] on button "close" at bounding box center [60, 46] width 12 height 12
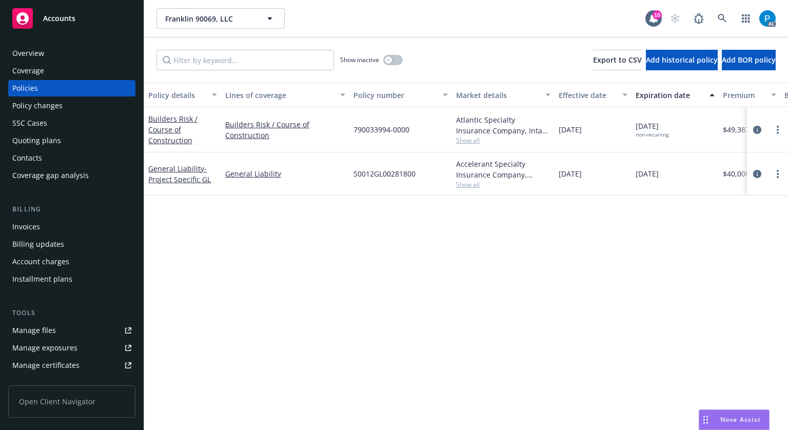
click at [37, 228] on div "Invoices" at bounding box center [26, 227] width 28 height 16
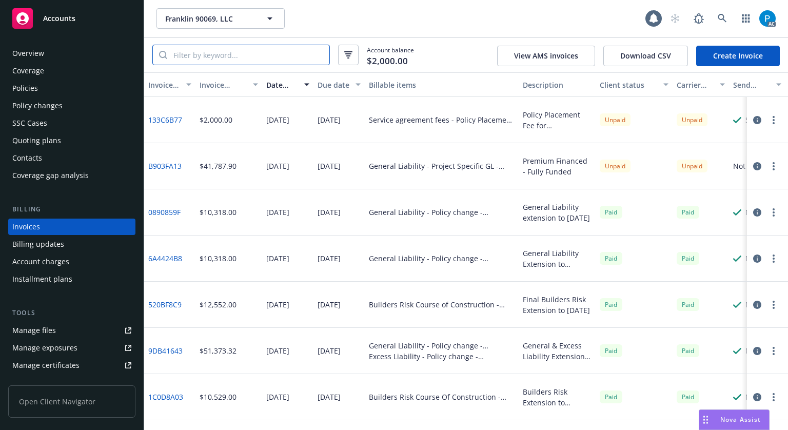
click at [224, 59] on input "search" at bounding box center [248, 54] width 162 height 19
paste input "S0012GL00281800"
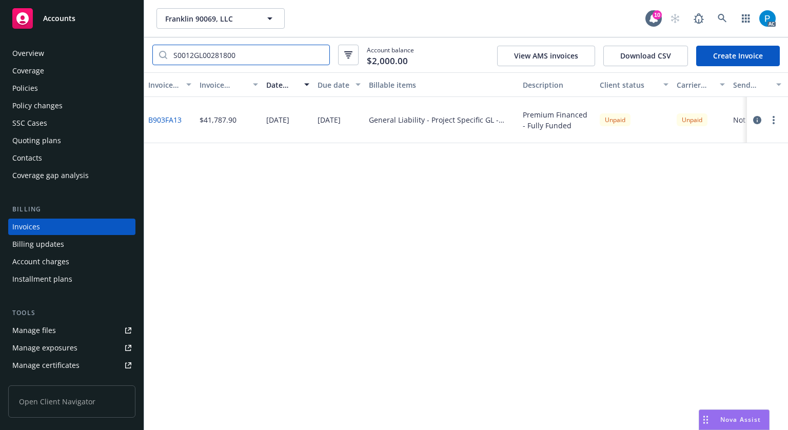
type input "S0012GL00281800"
click at [87, 22] on div "Accounts" at bounding box center [71, 18] width 119 height 21
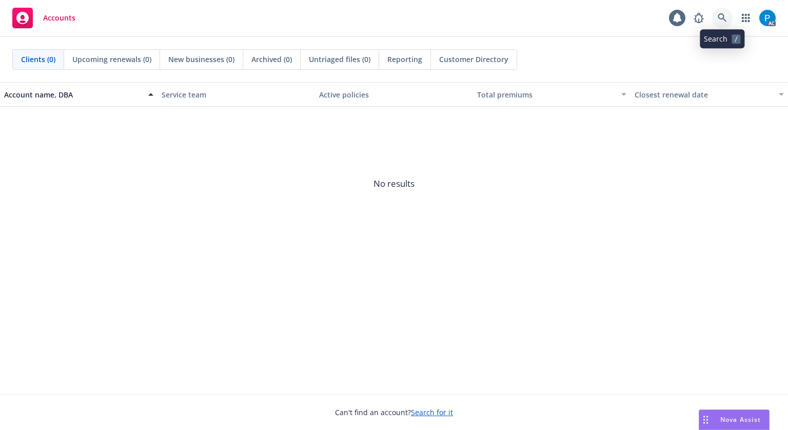
click at [721, 21] on icon at bounding box center [722, 17] width 9 height 9
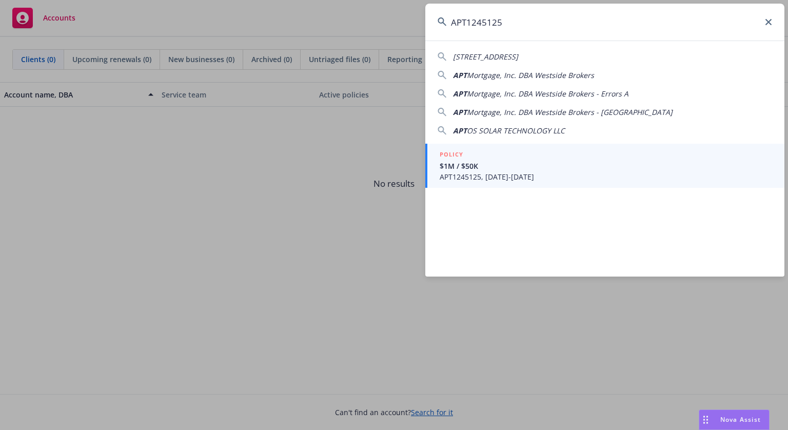
type input "APT1245125"
click at [503, 164] on span "$1M / $50K" at bounding box center [606, 166] width 332 height 11
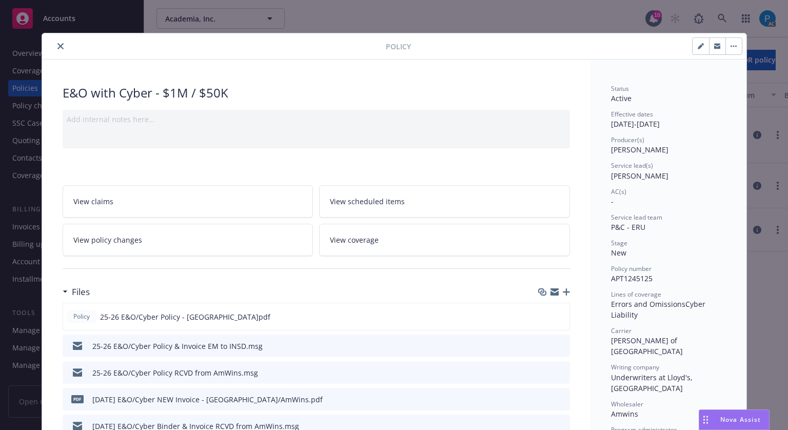
click at [57, 44] on icon "close" at bounding box center [60, 46] width 6 height 6
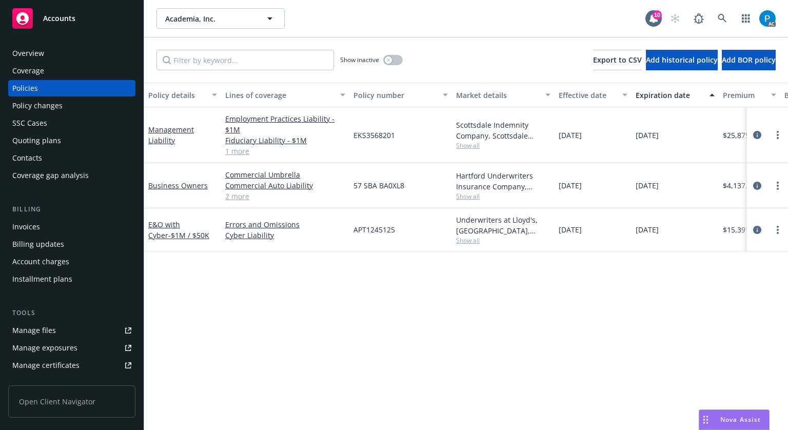
click at [45, 229] on div "Invoices" at bounding box center [71, 227] width 119 height 16
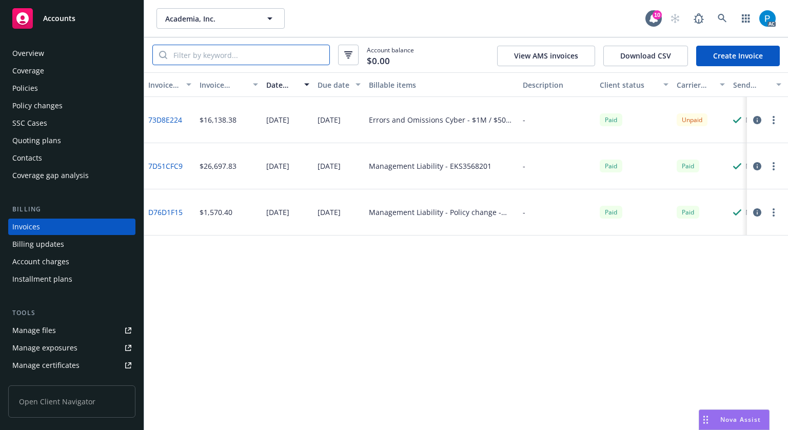
click at [248, 59] on input "search" at bounding box center [248, 54] width 162 height 19
paste input "APT1245125"
type input "APT1245125"
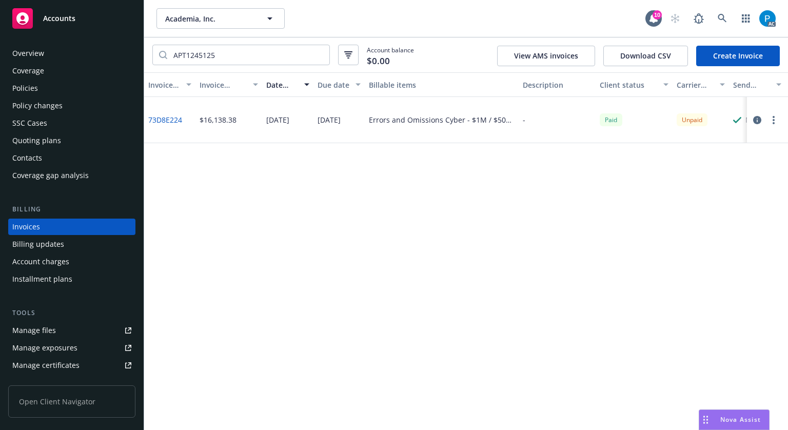
click at [757, 119] on icon "button" at bounding box center [757, 120] width 8 height 8
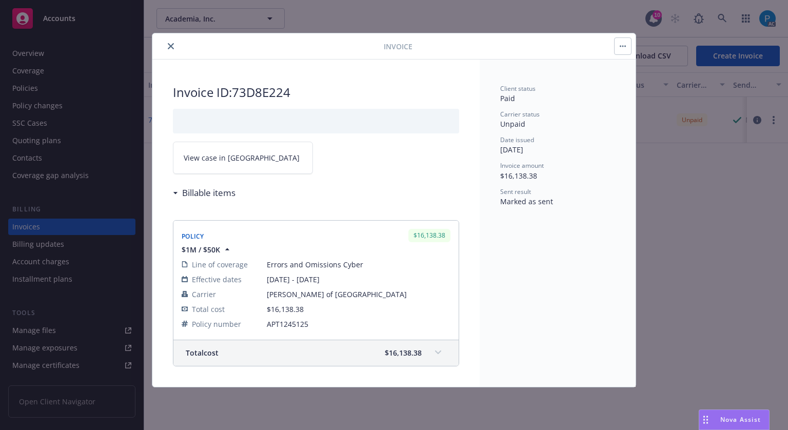
click at [250, 152] on link "View case in [GEOGRAPHIC_DATA]" at bounding box center [243, 158] width 140 height 32
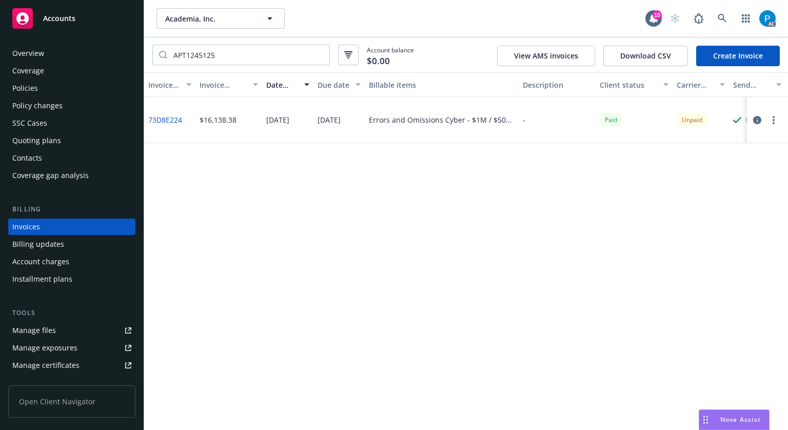
click at [95, 18] on div "Accounts" at bounding box center [71, 18] width 119 height 21
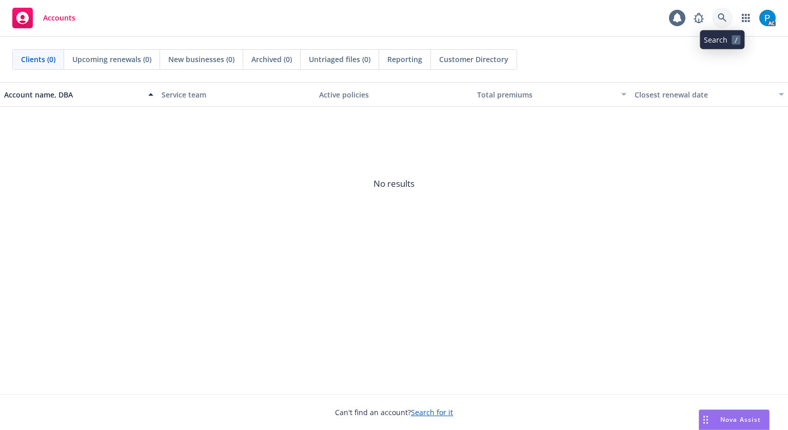
click at [722, 16] on icon at bounding box center [722, 17] width 9 height 9
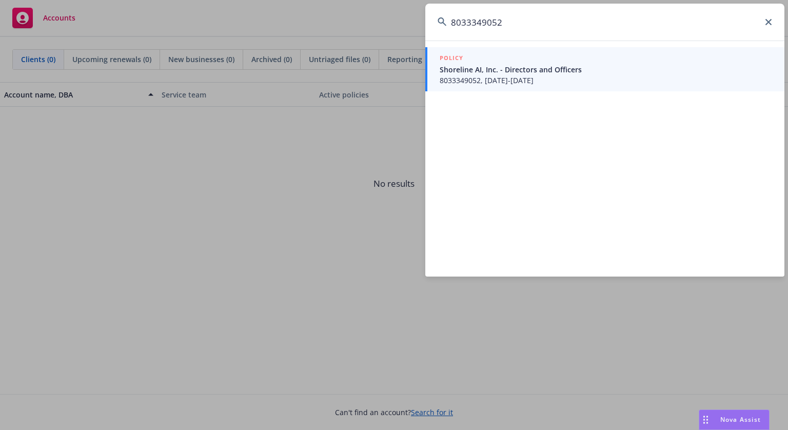
type input "8033349052"
click at [523, 80] on span "8033349052, [DATE]-[DATE]" at bounding box center [606, 80] width 332 height 11
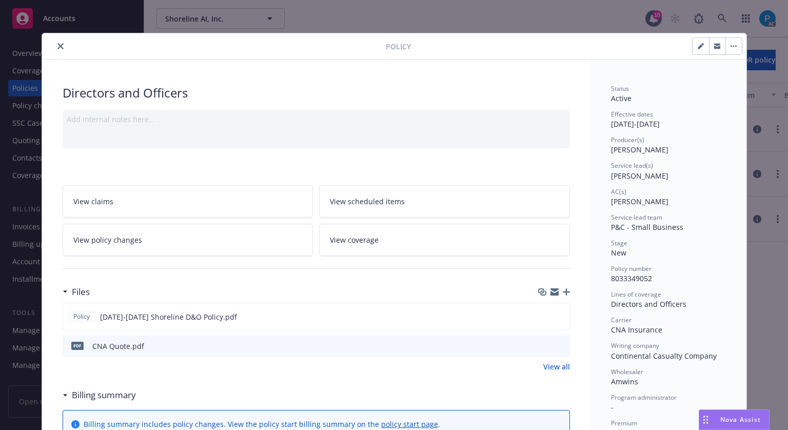
click at [57, 43] on icon "close" at bounding box center [60, 46] width 6 height 6
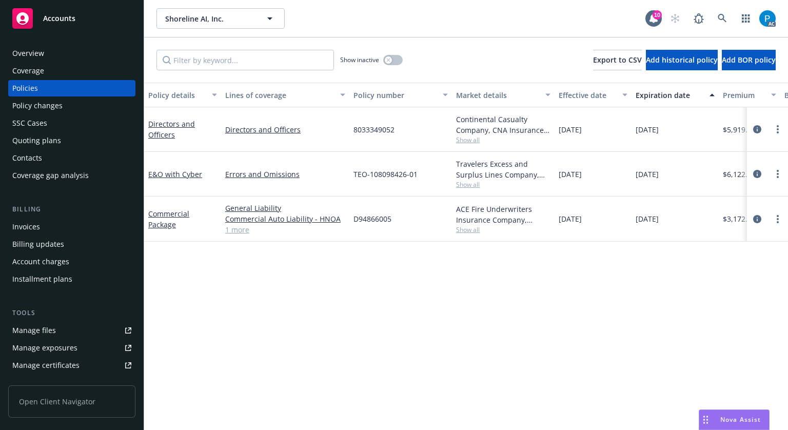
click at [37, 228] on div "Invoices" at bounding box center [26, 227] width 28 height 16
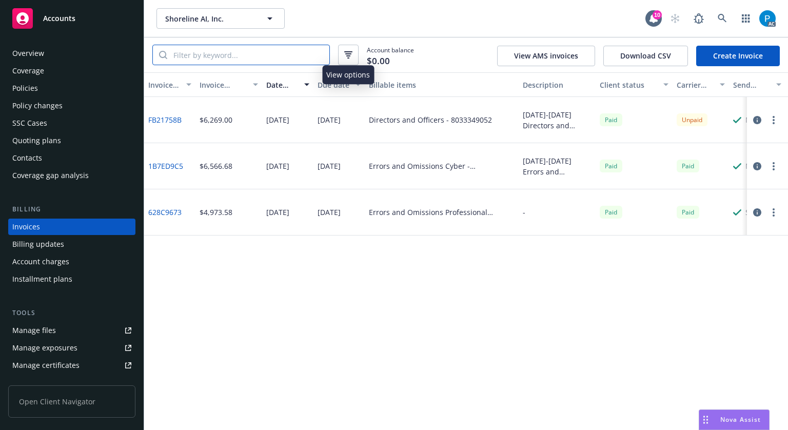
click at [299, 53] on input "search" at bounding box center [248, 54] width 162 height 19
paste input "8033349052"
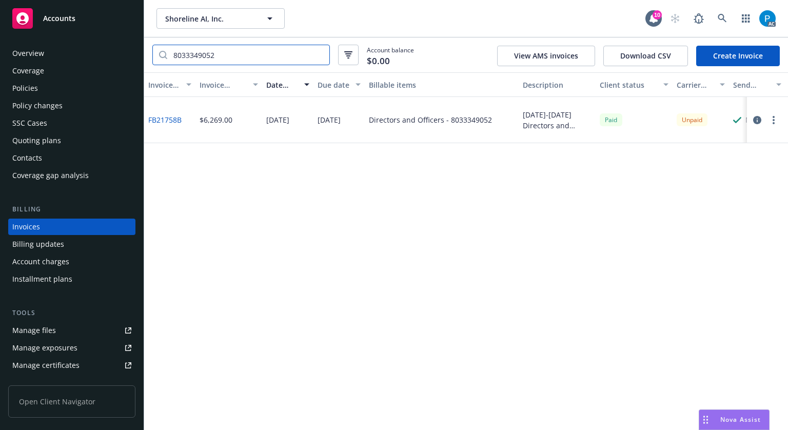
type input "8033349052"
click at [757, 119] on icon "button" at bounding box center [757, 120] width 8 height 8
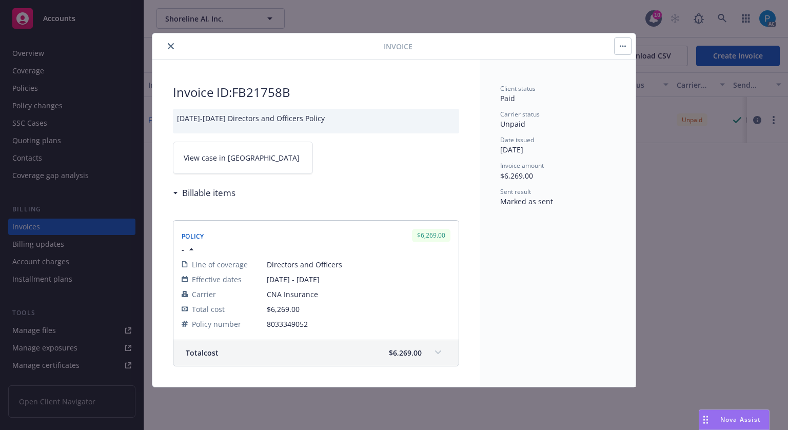
click at [259, 153] on link "View case in [GEOGRAPHIC_DATA]" at bounding box center [243, 158] width 140 height 32
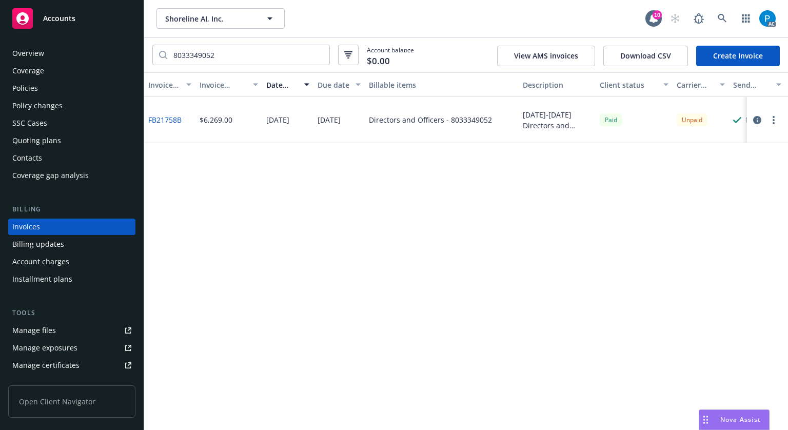
click at [68, 19] on span "Accounts" at bounding box center [59, 18] width 32 height 8
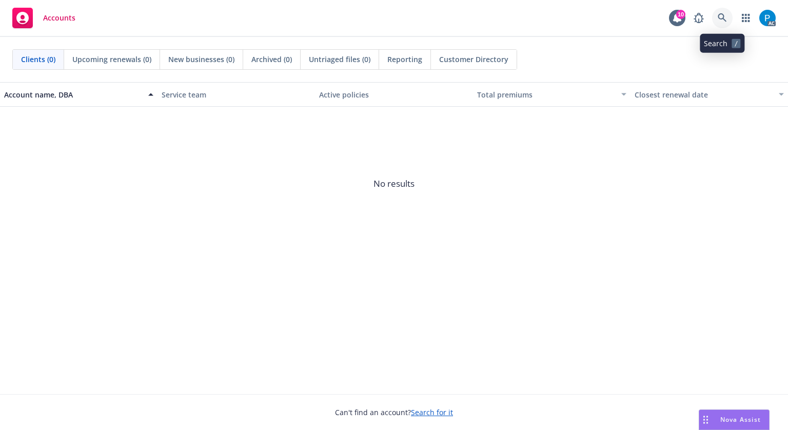
click at [716, 18] on link at bounding box center [722, 18] width 21 height 21
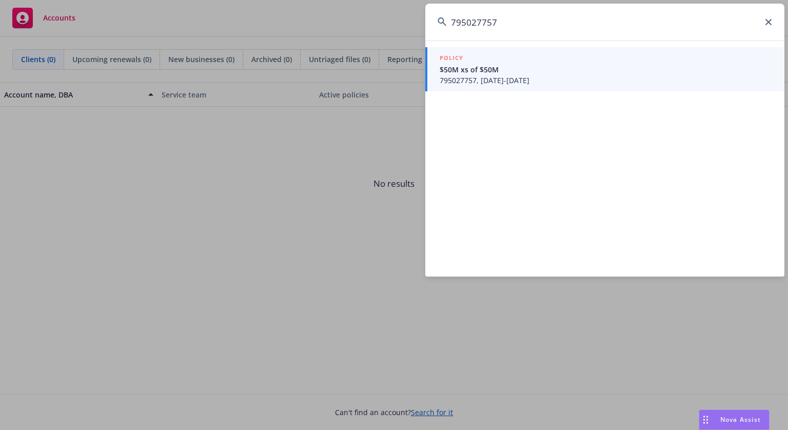
type input "795027757"
click at [492, 72] on span "$50M xs of $50M" at bounding box center [606, 69] width 332 height 11
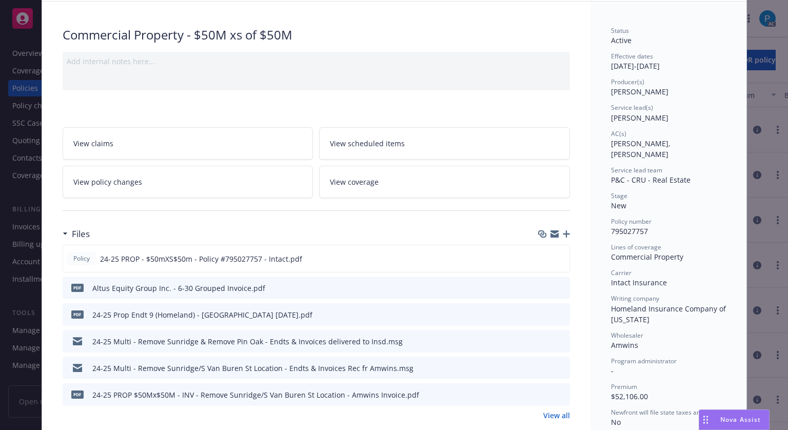
scroll to position [103, 0]
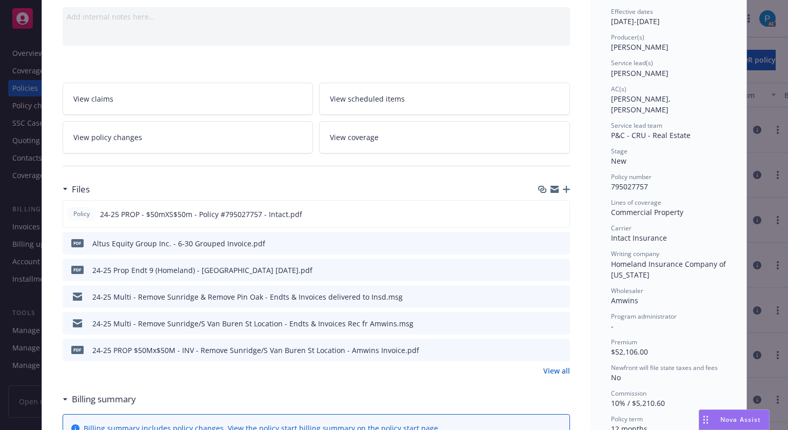
click at [541, 241] on icon "download file" at bounding box center [543, 243] width 8 height 8
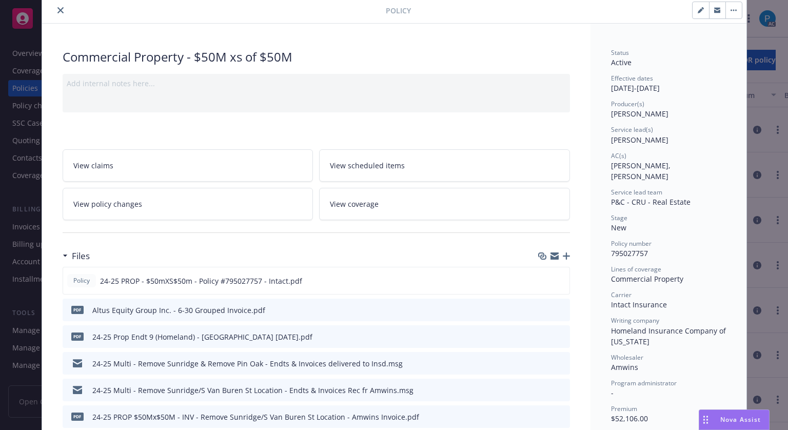
scroll to position [0, 0]
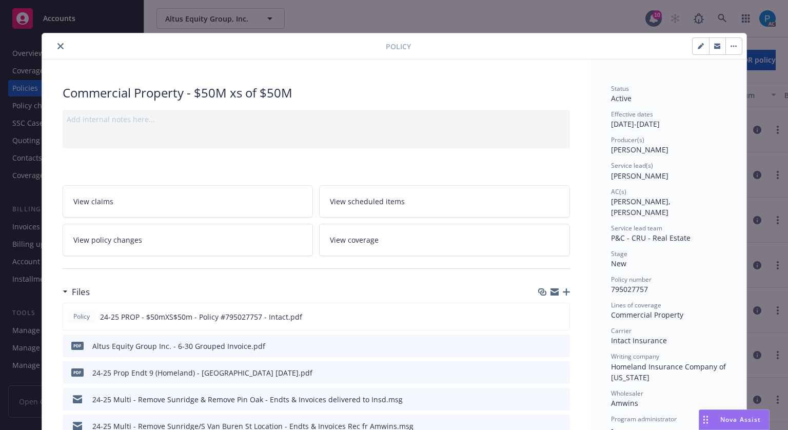
click at [57, 45] on icon "close" at bounding box center [60, 46] width 6 height 6
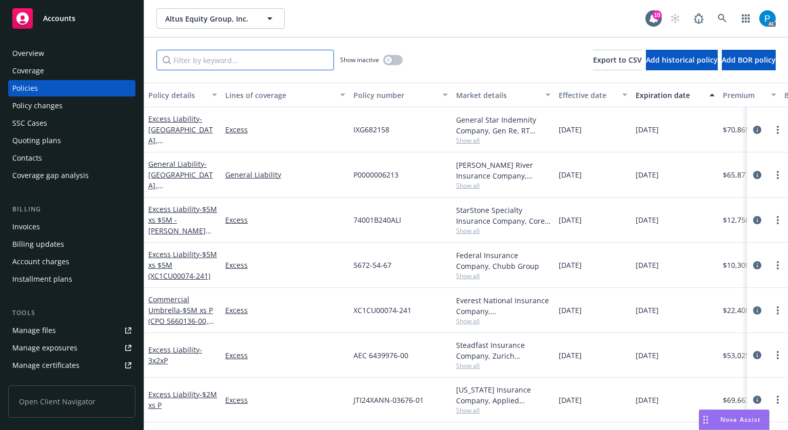
click at [206, 61] on input "Filter by keyword..." at bounding box center [245, 60] width 178 height 21
paste input "RN-7-0507906"
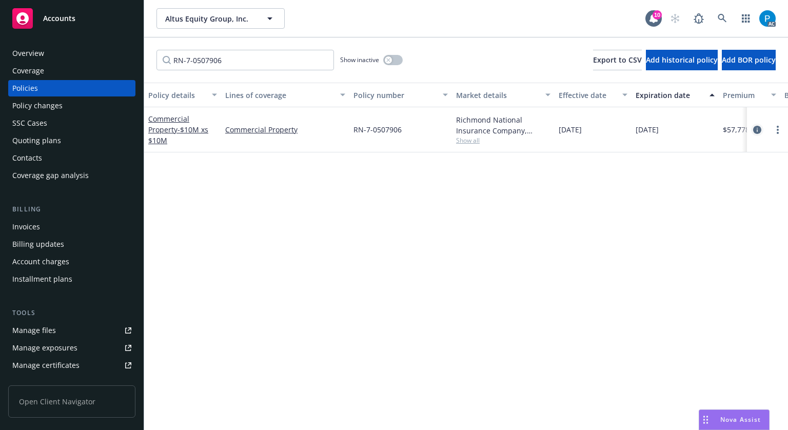
click at [753, 128] on icon "circleInformation" at bounding box center [757, 130] width 8 height 8
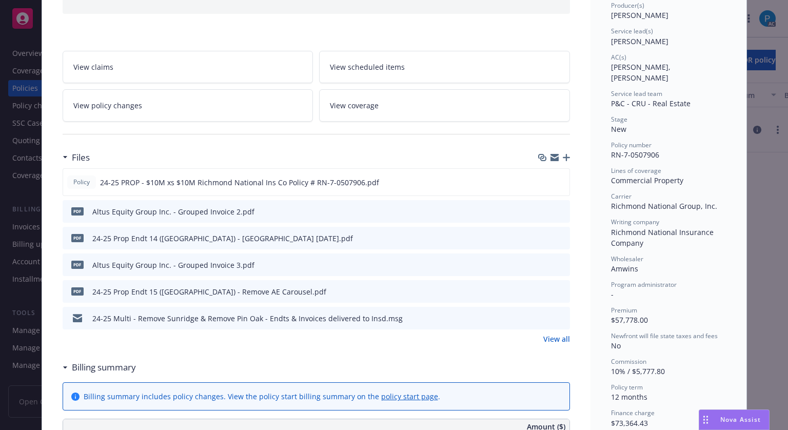
scroll to position [154, 0]
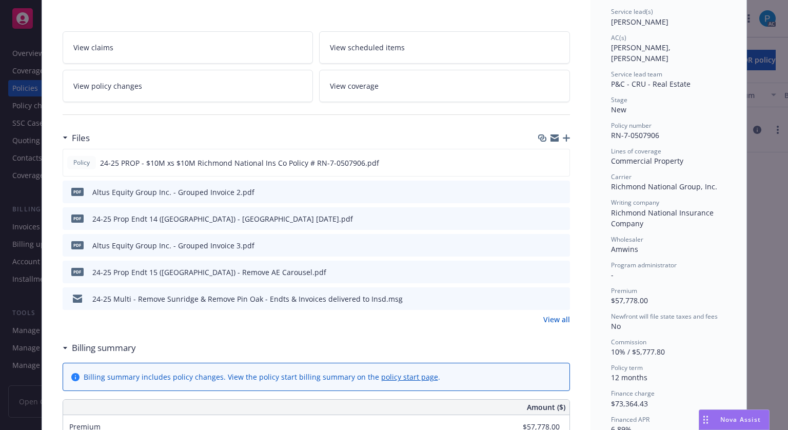
click at [540, 190] on icon "download file" at bounding box center [543, 191] width 8 height 8
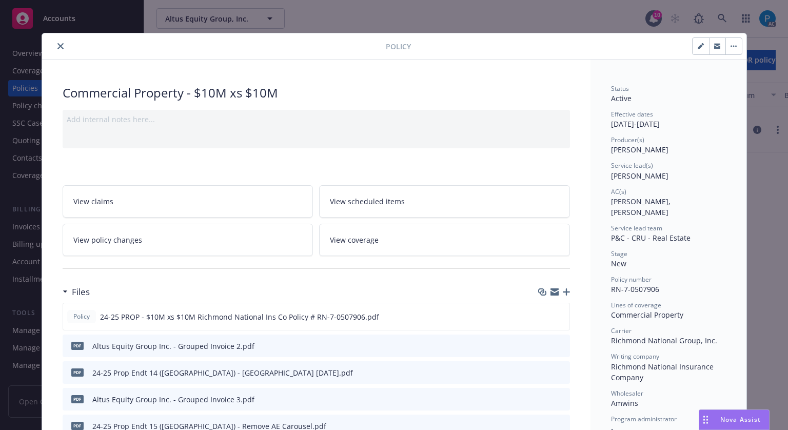
click at [57, 45] on icon "close" at bounding box center [60, 46] width 6 height 6
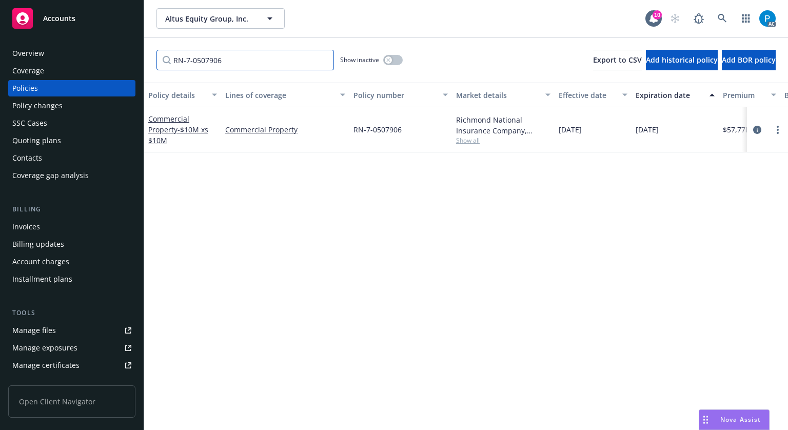
click at [223, 61] on input "RN-7-0507906" at bounding box center [245, 60] width 178 height 21
click at [222, 61] on input "RN-7-0507906" at bounding box center [245, 60] width 178 height 21
paste input "YB2-L9L-478951- 014"
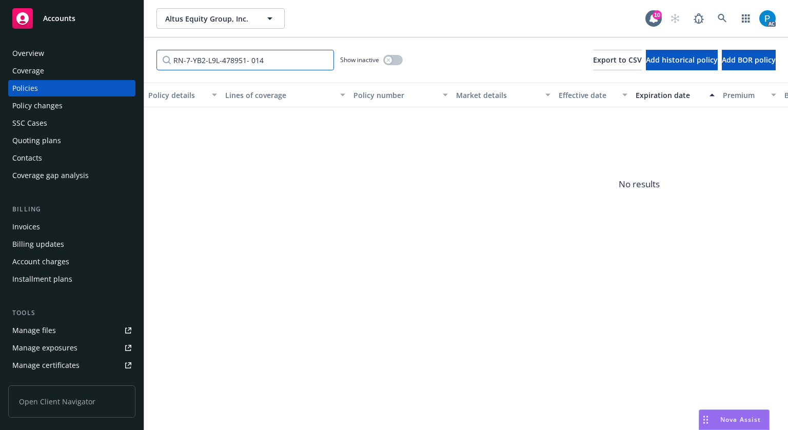
click at [222, 61] on input "RN-7-YB2-L9L-478951- 014" at bounding box center [245, 60] width 178 height 21
paste input "Filter by keyword..."
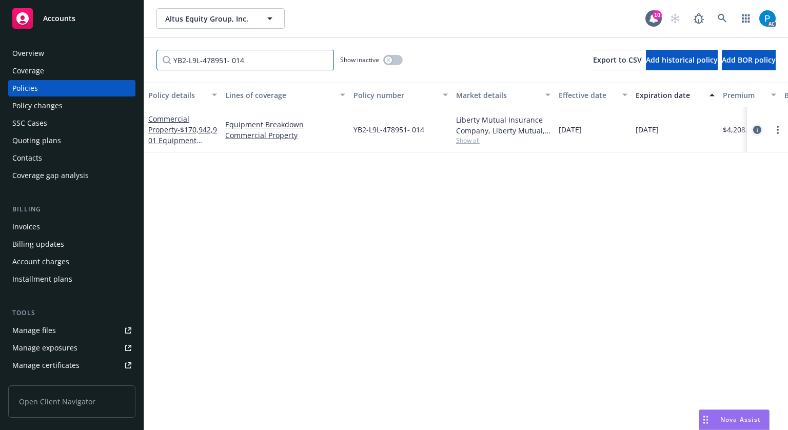
type input "YB2-L9L-478951- 014"
click at [753, 128] on icon "circleInformation" at bounding box center [757, 130] width 8 height 8
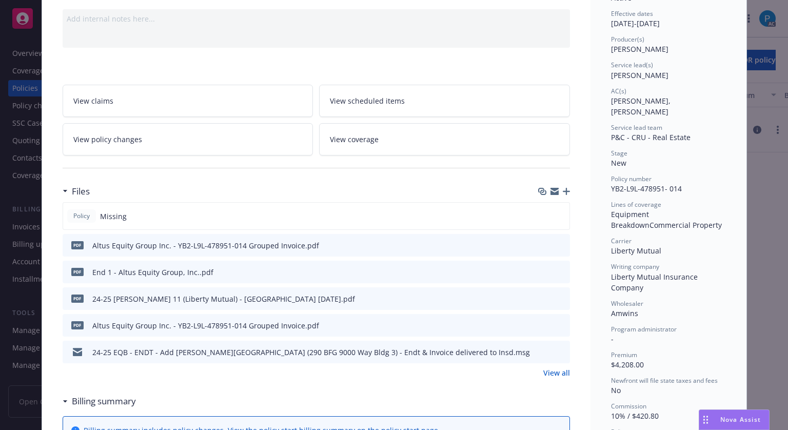
scroll to position [103, 0]
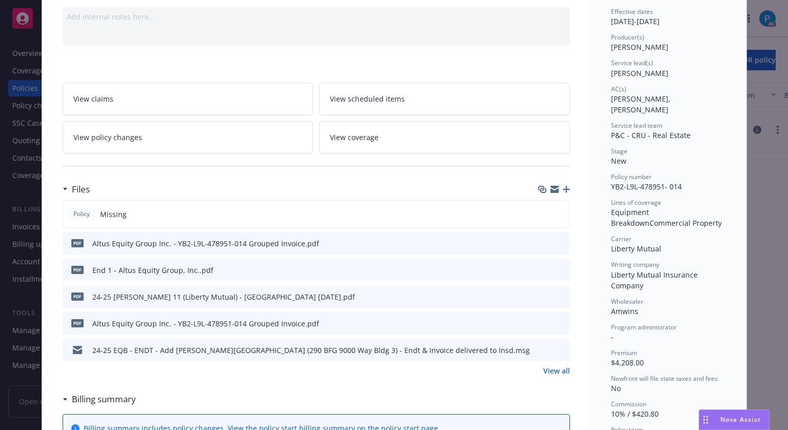
click at [509, 240] on div "pdf Altus Equity Group Inc. - YB2-L9L-478951-014 Grouped Invoice.pdf" at bounding box center [316, 243] width 507 height 23
click at [540, 244] on icon "download file" at bounding box center [543, 245] width 8 height 3
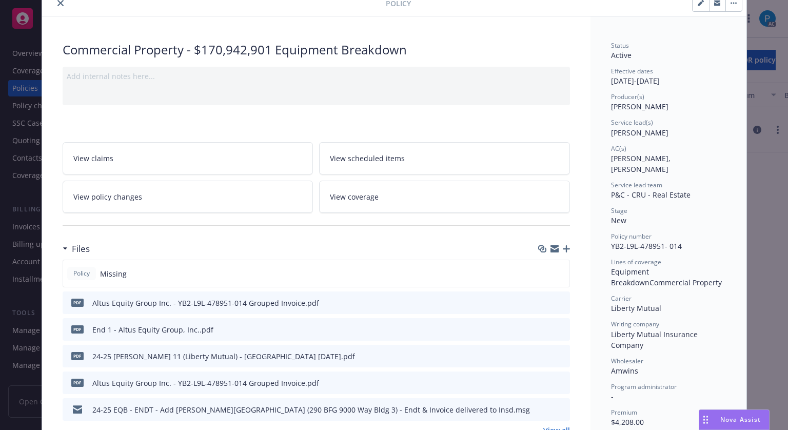
scroll to position [0, 0]
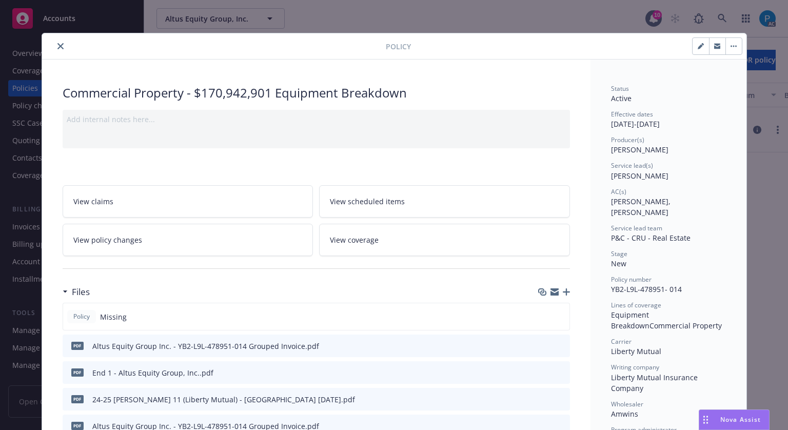
click at [58, 47] on icon "close" at bounding box center [60, 46] width 6 height 6
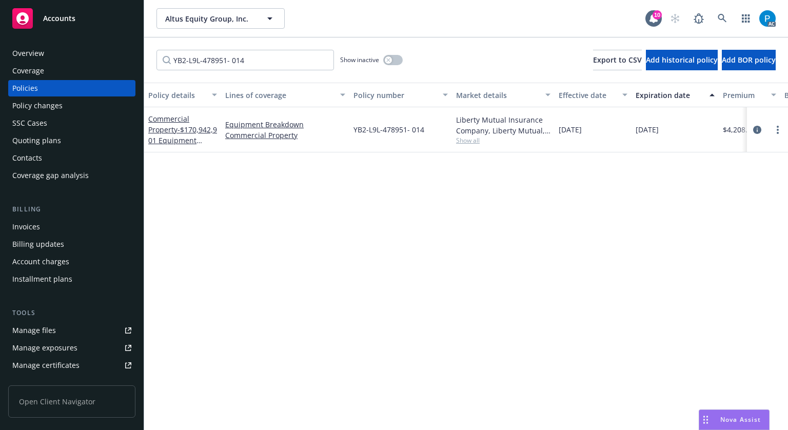
click at [29, 221] on div "Invoices" at bounding box center [26, 227] width 28 height 16
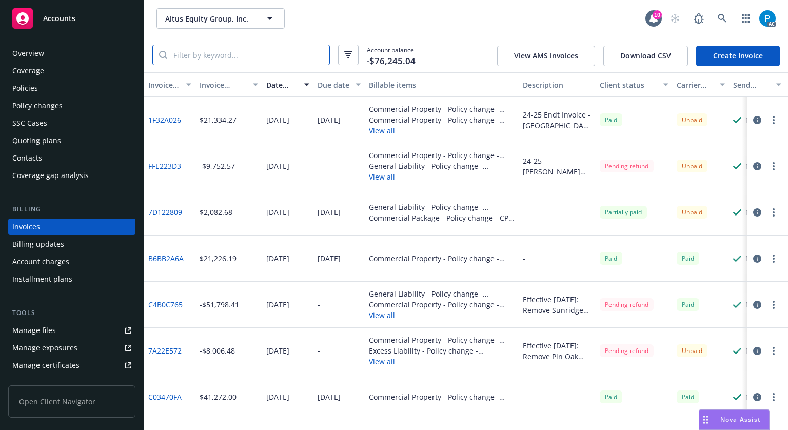
click at [235, 58] on input "search" at bounding box center [248, 54] width 162 height 19
paste input "1F32A026"
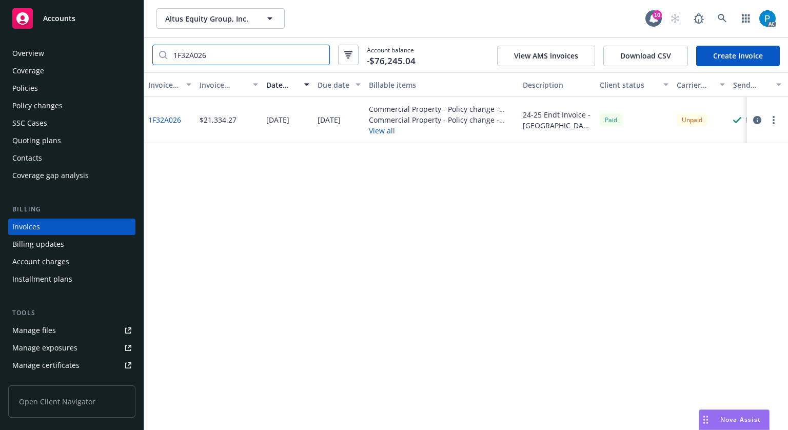
type input "1F32A026"
click at [757, 117] on icon "button" at bounding box center [757, 120] width 8 height 8
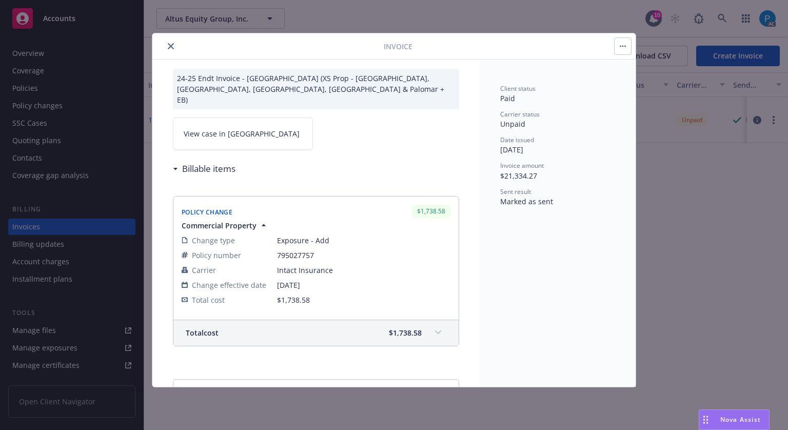
scroll to position [51, 0]
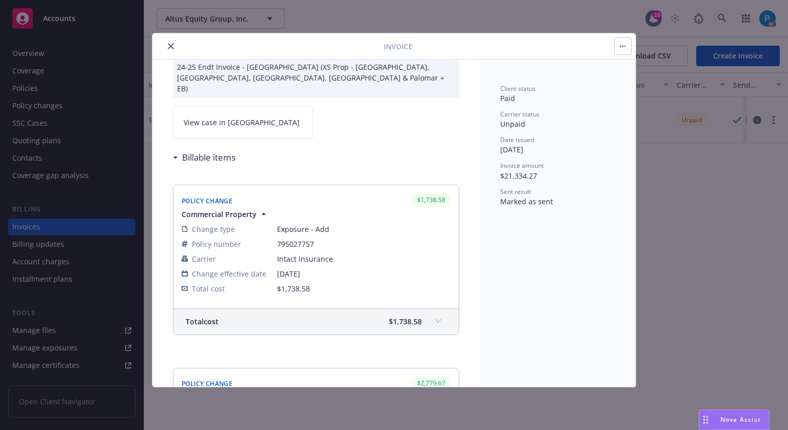
click at [248, 106] on link "View case in [GEOGRAPHIC_DATA]" at bounding box center [243, 122] width 140 height 32
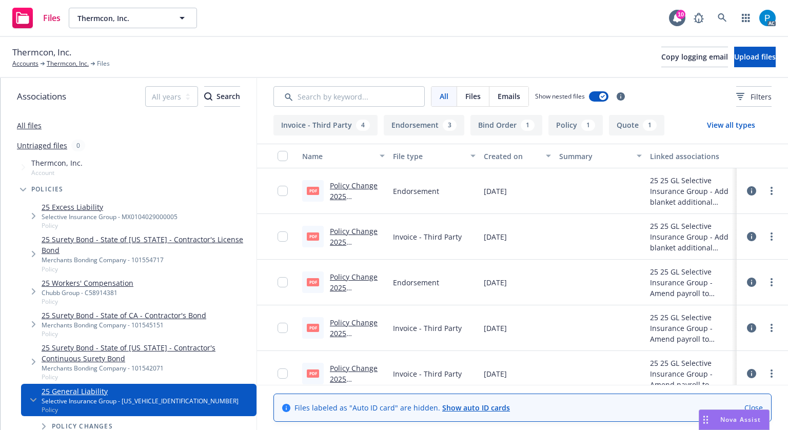
click at [353, 231] on link "Policy Change 2025 [PERSON_NAME] # 3 - Add blanket additional insured - Owners,…" at bounding box center [355, 301] width 51 height 150
click at [365, 322] on link "Policy Change 2025 [PERSON_NAME] #002 - Amend exposure to 1,250,000 for class c…" at bounding box center [355, 376] width 51 height 117
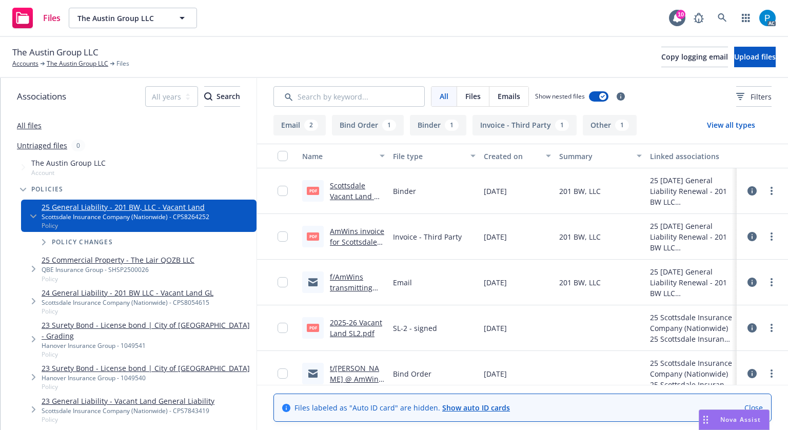
click at [353, 230] on link "AmWins invoice for Scottsdale Vacant Land GL renewal.Pdf" at bounding box center [357, 247] width 54 height 42
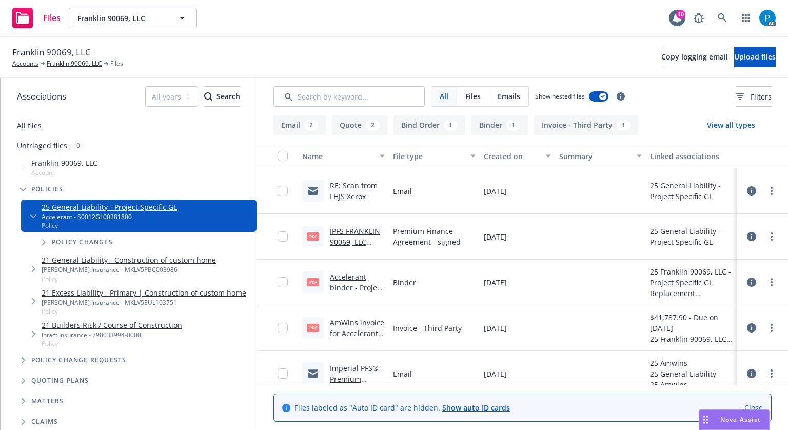
click at [348, 320] on link "AmWins invoice for Accelerant Project specific GL replacement.pdf" at bounding box center [357, 350] width 54 height 64
